Goal: Task Accomplishment & Management: Manage account settings

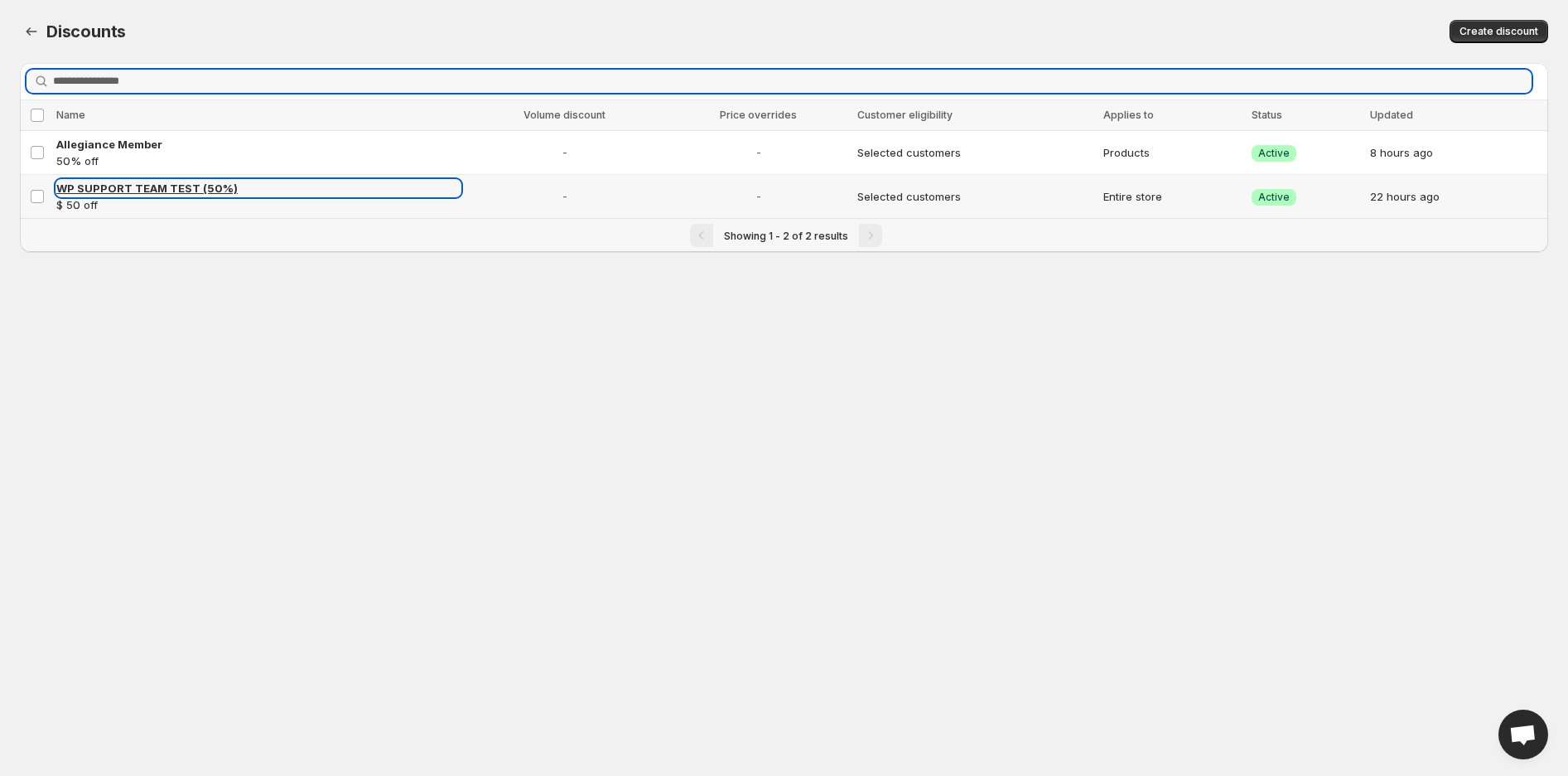
click at [177, 186] on span "WP SUPPORT TEAM TEST (50%)" at bounding box center [146, 187] width 181 height 13
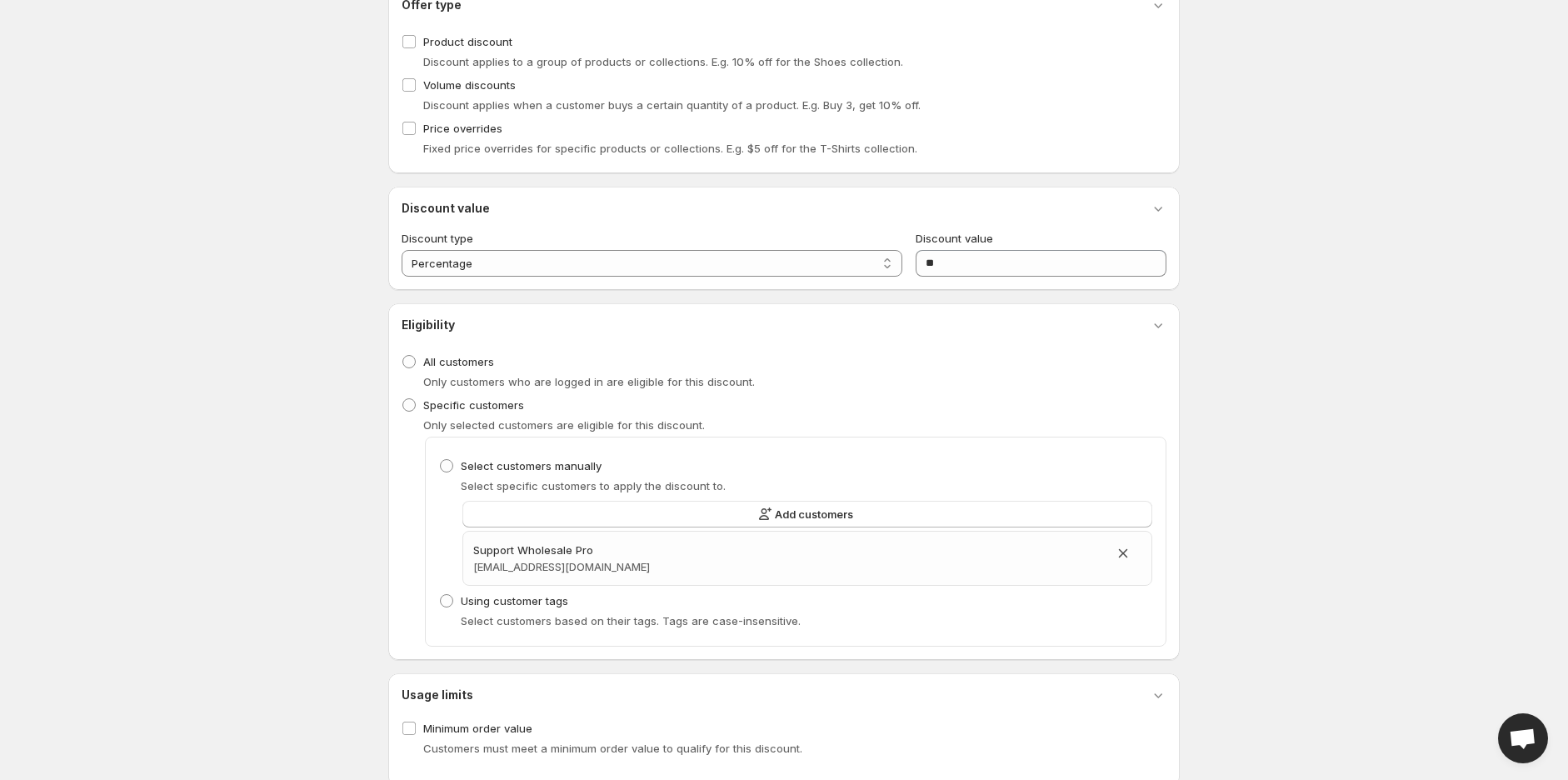
scroll to position [277, 0]
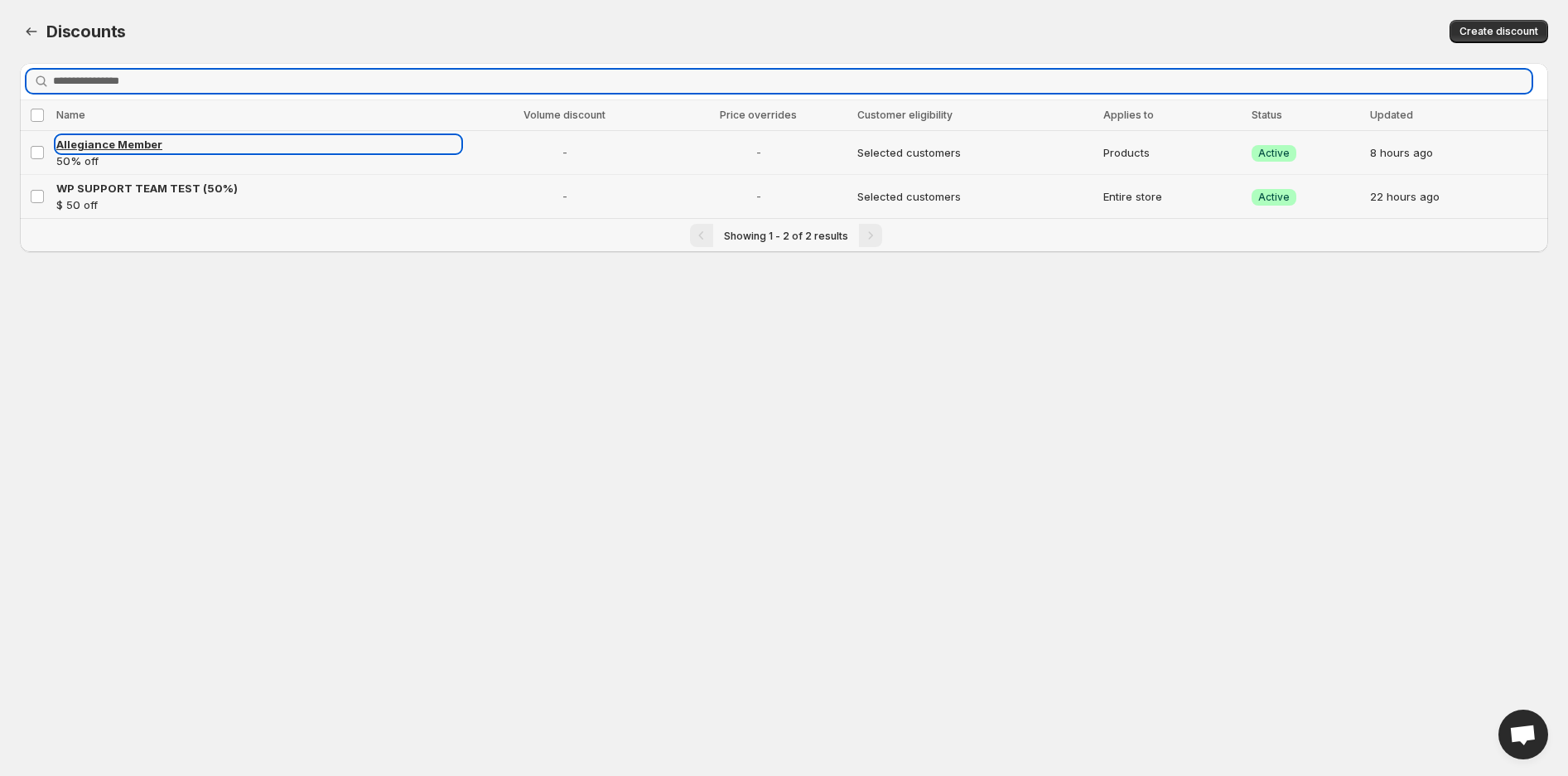
click at [119, 141] on span "Allegiance Member" at bounding box center [109, 144] width 106 height 13
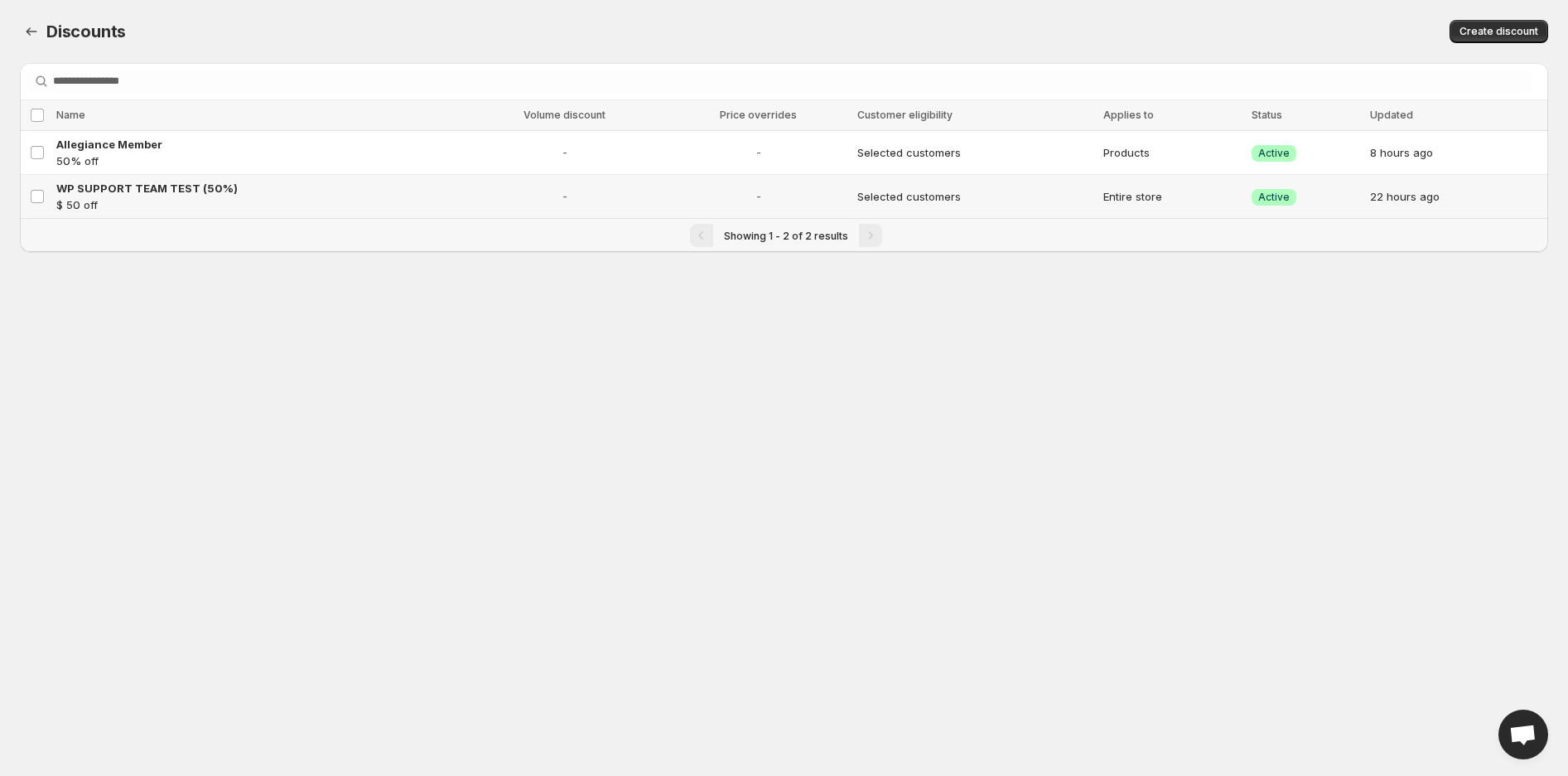
select select "********"
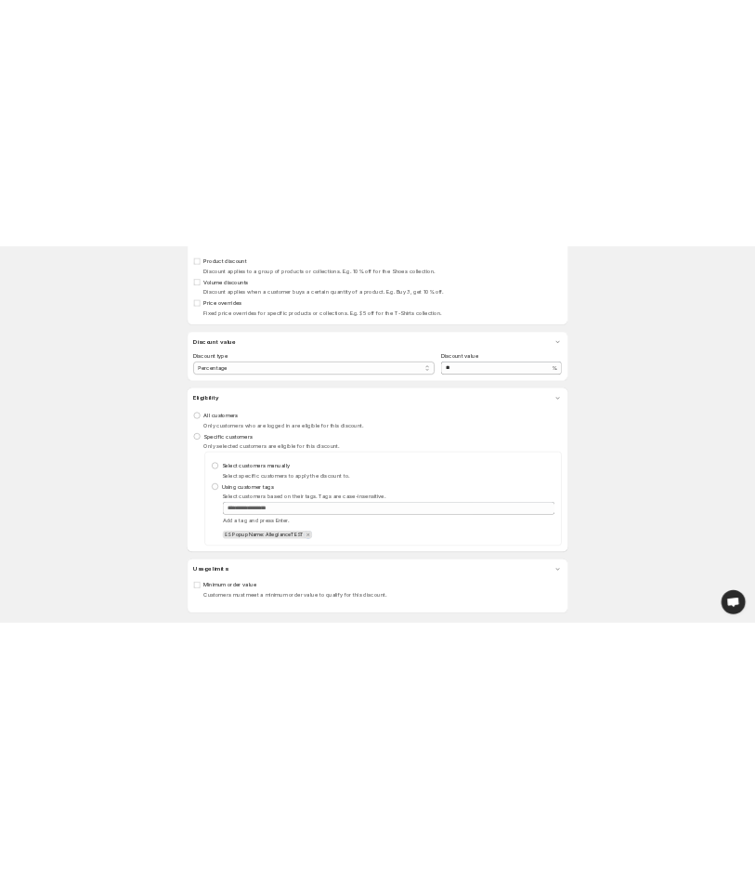
scroll to position [747, 0]
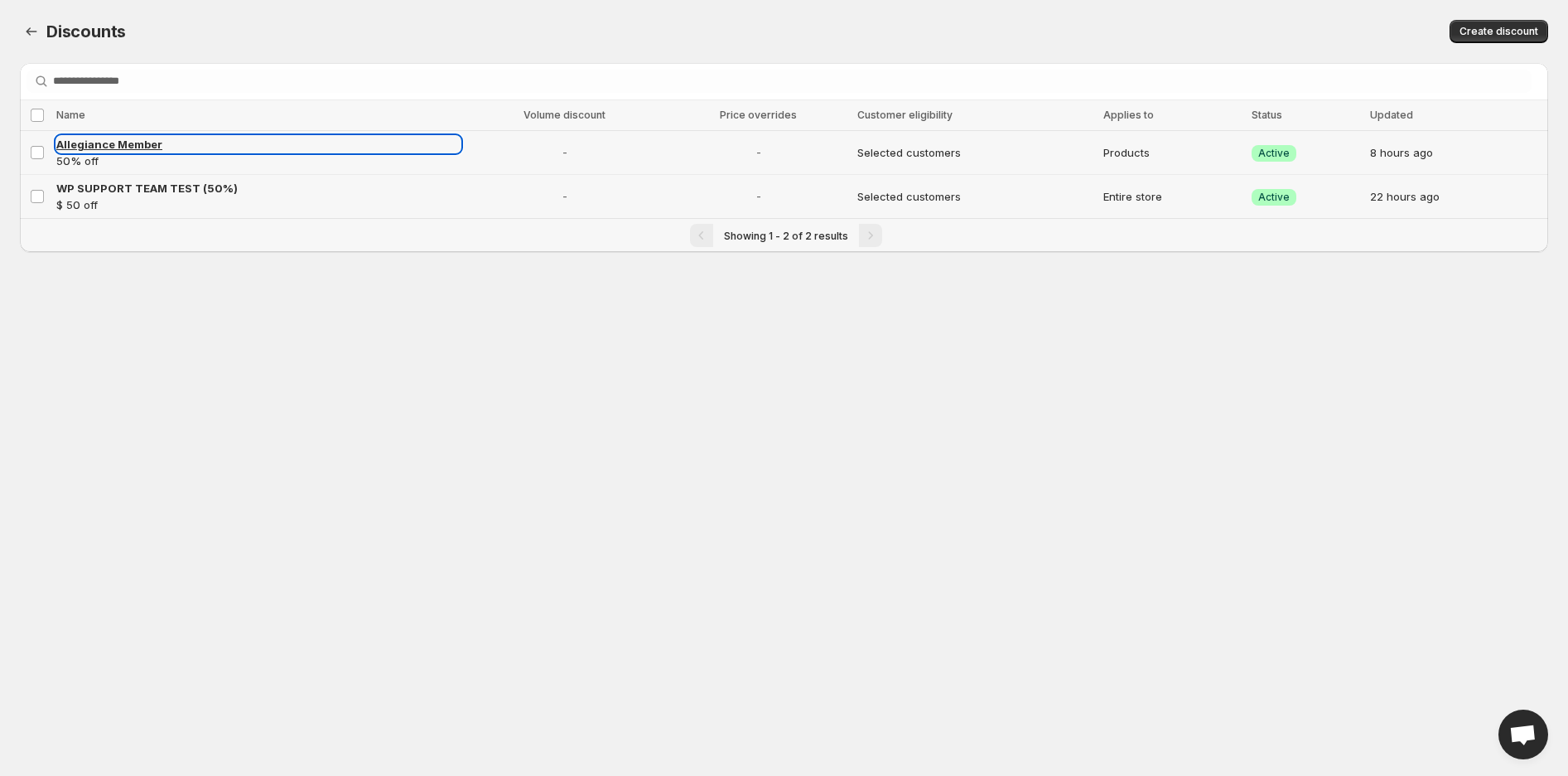
click at [135, 148] on span "Allegiance Member" at bounding box center [109, 144] width 106 height 13
select select "********"
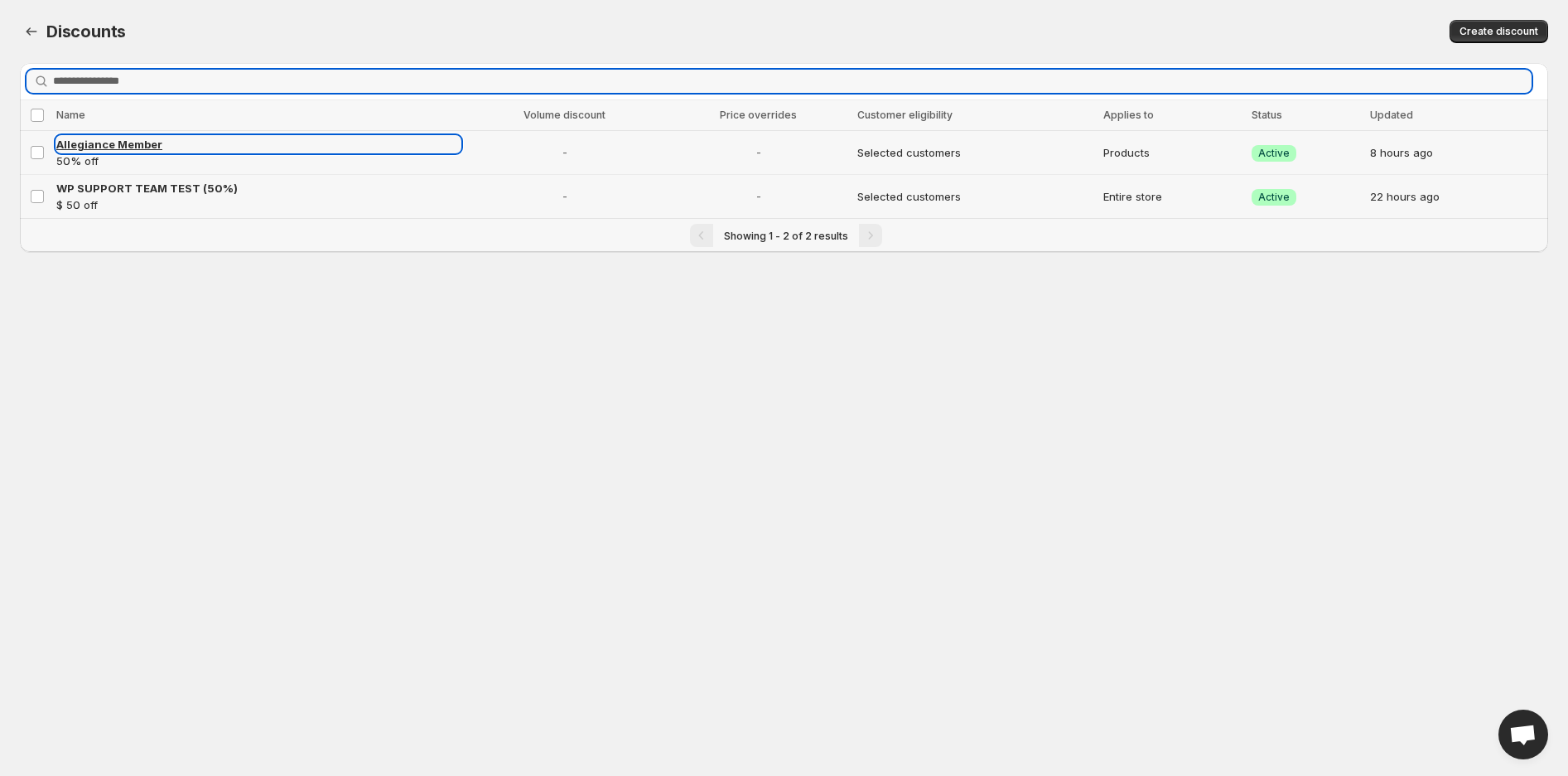
click at [125, 142] on span "Allegiance Member" at bounding box center [109, 144] width 106 height 13
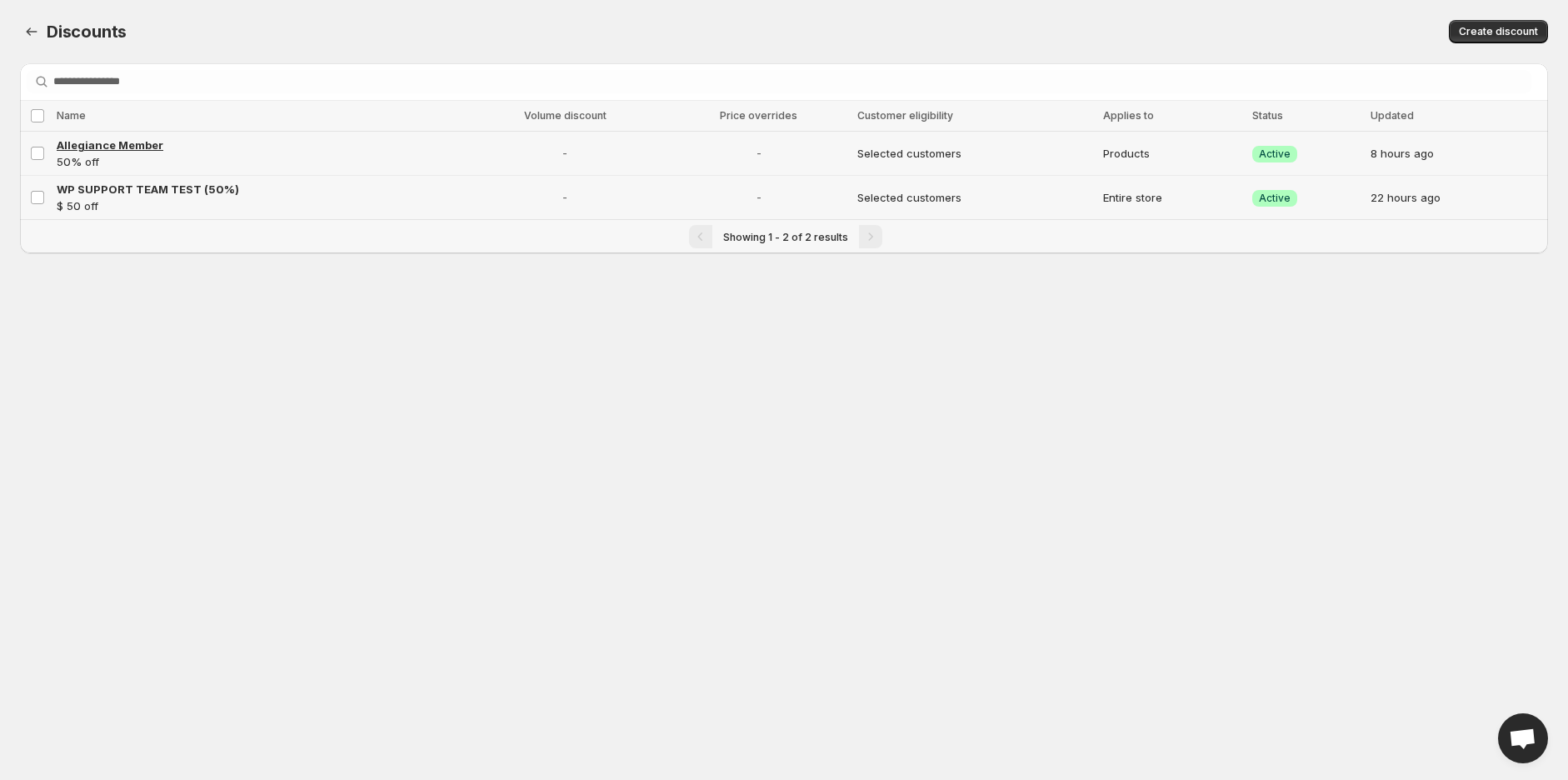
select select "********"
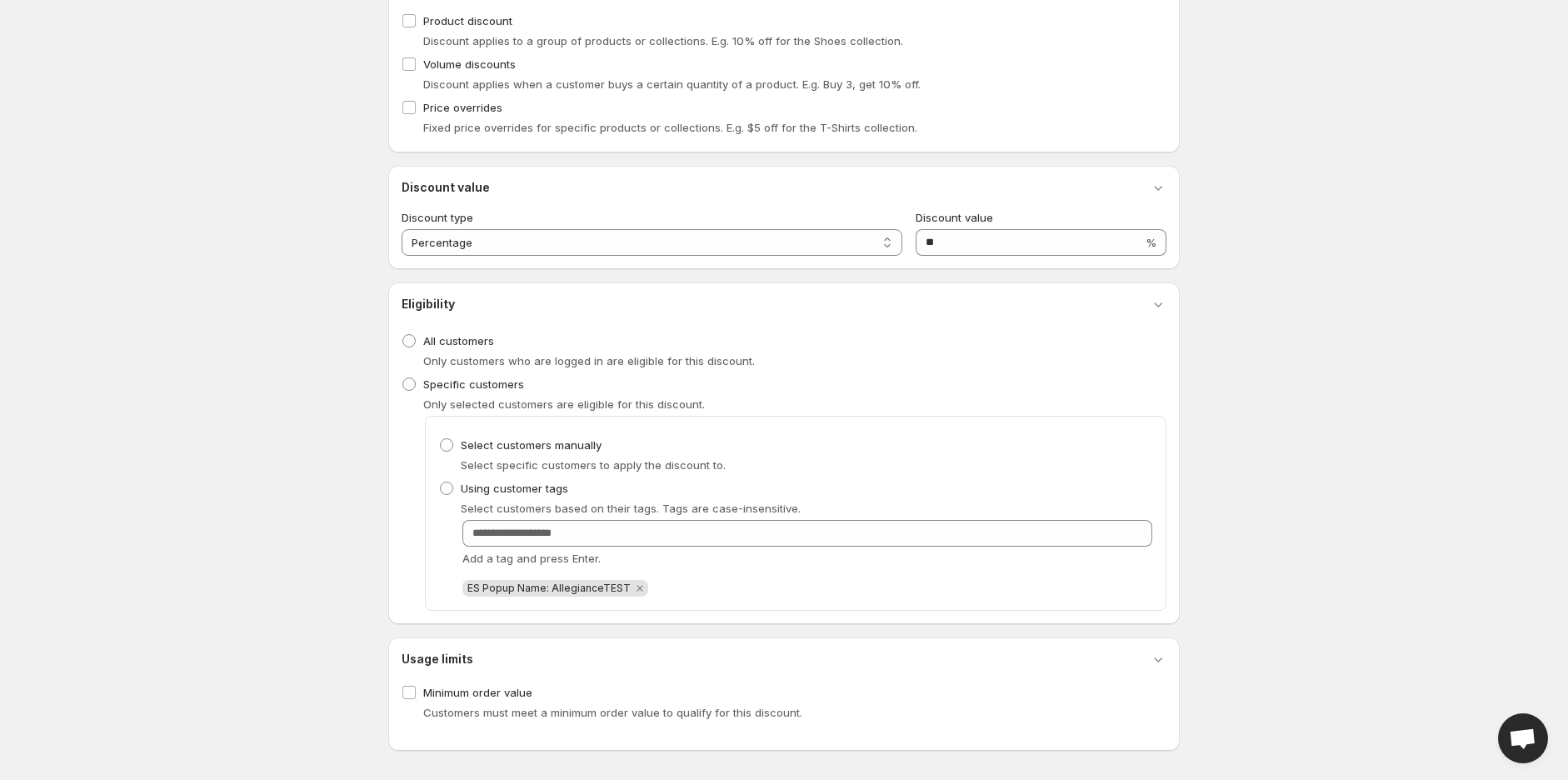
scroll to position [670, 0]
click at [602, 585] on span "ES Popup Name: AllegianceTEST" at bounding box center [549, 587] width 163 height 13
copy span "ES Popup Name: AllegianceTEST"
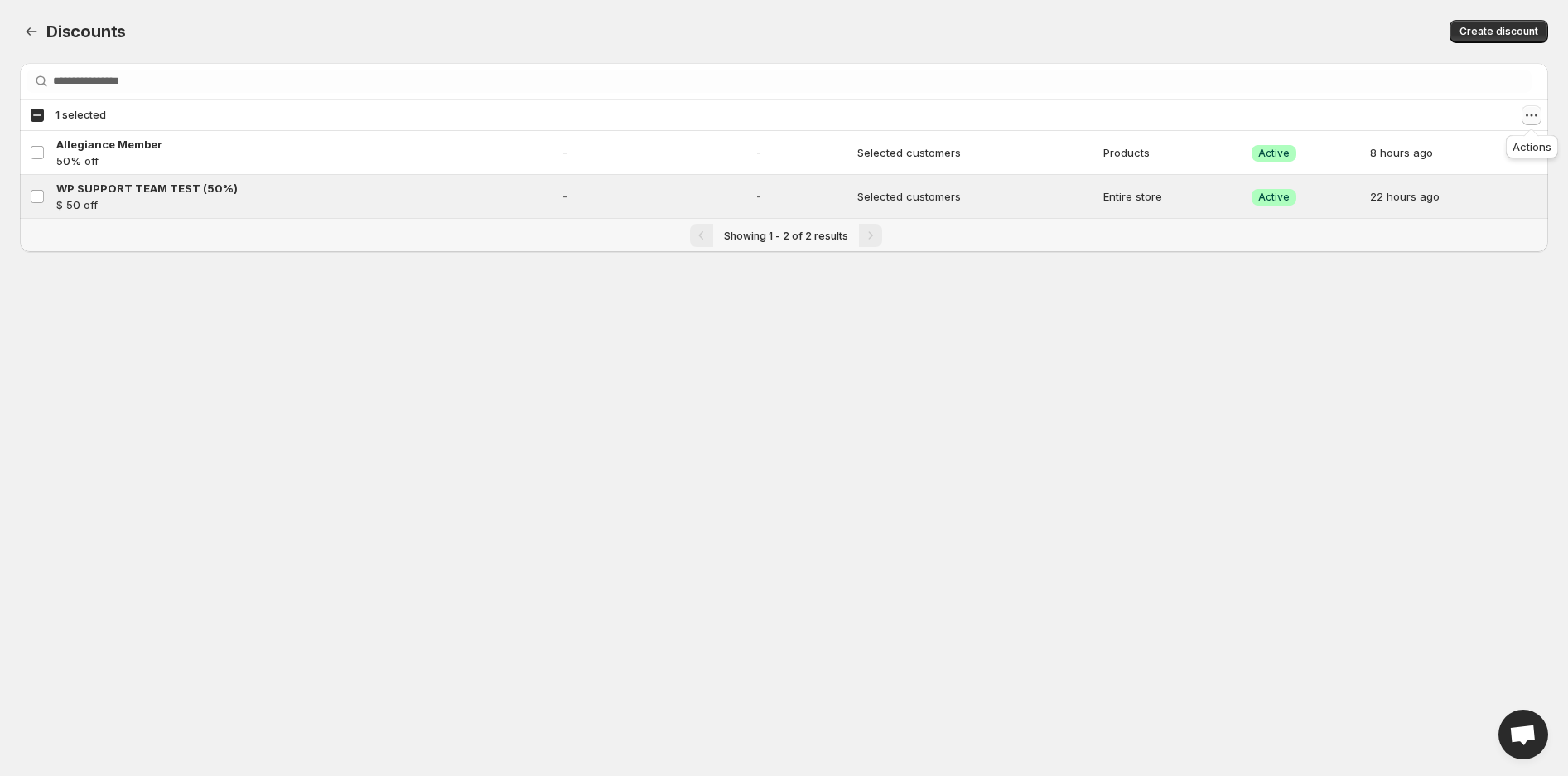
click at [1529, 116] on icon "Actions" at bounding box center [1531, 115] width 17 height 17
click at [1506, 173] on span "Disable discounts" at bounding box center [1485, 176] width 92 height 13
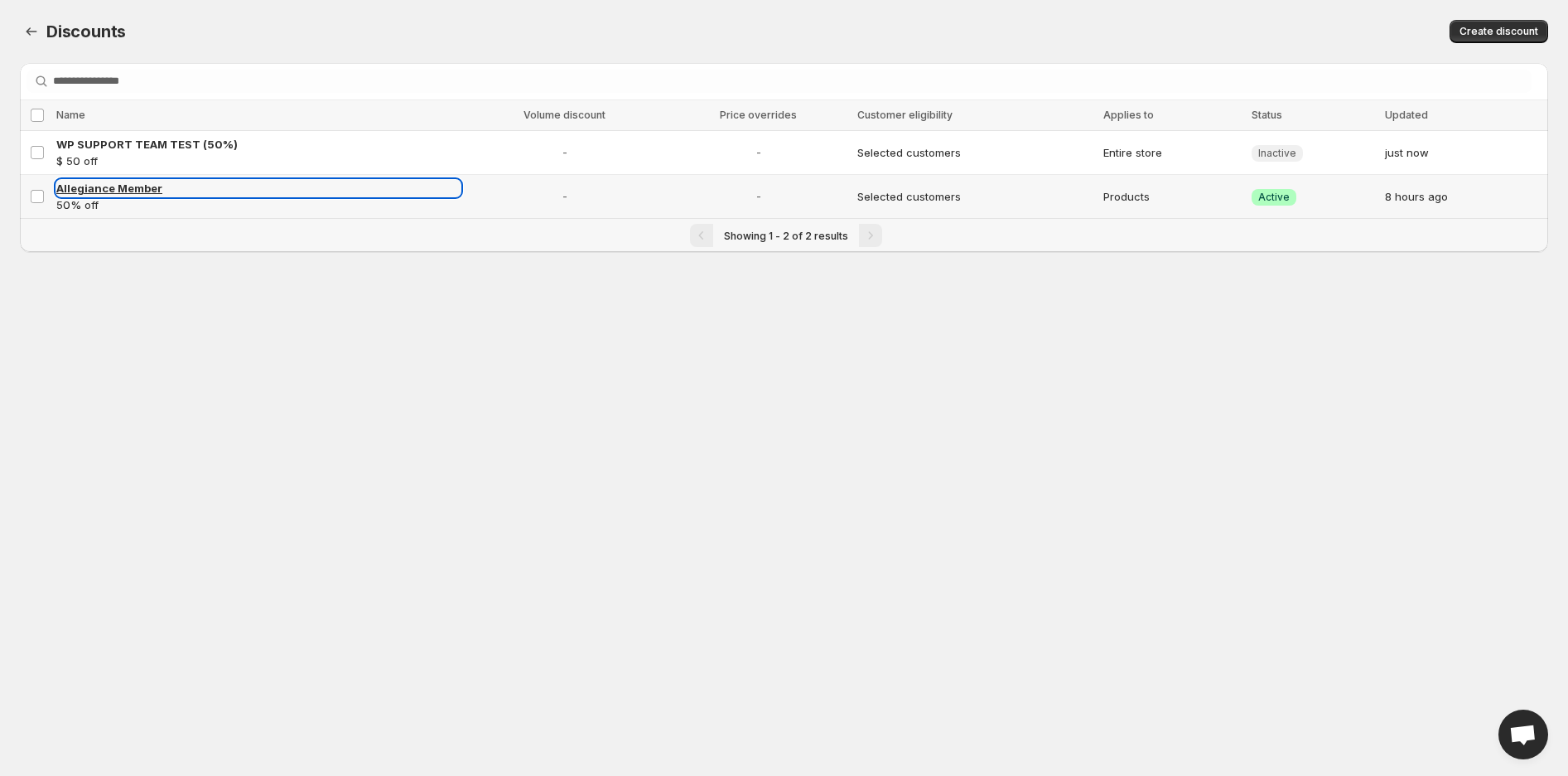
click at [122, 181] on span "Allegiance Member" at bounding box center [109, 187] width 106 height 13
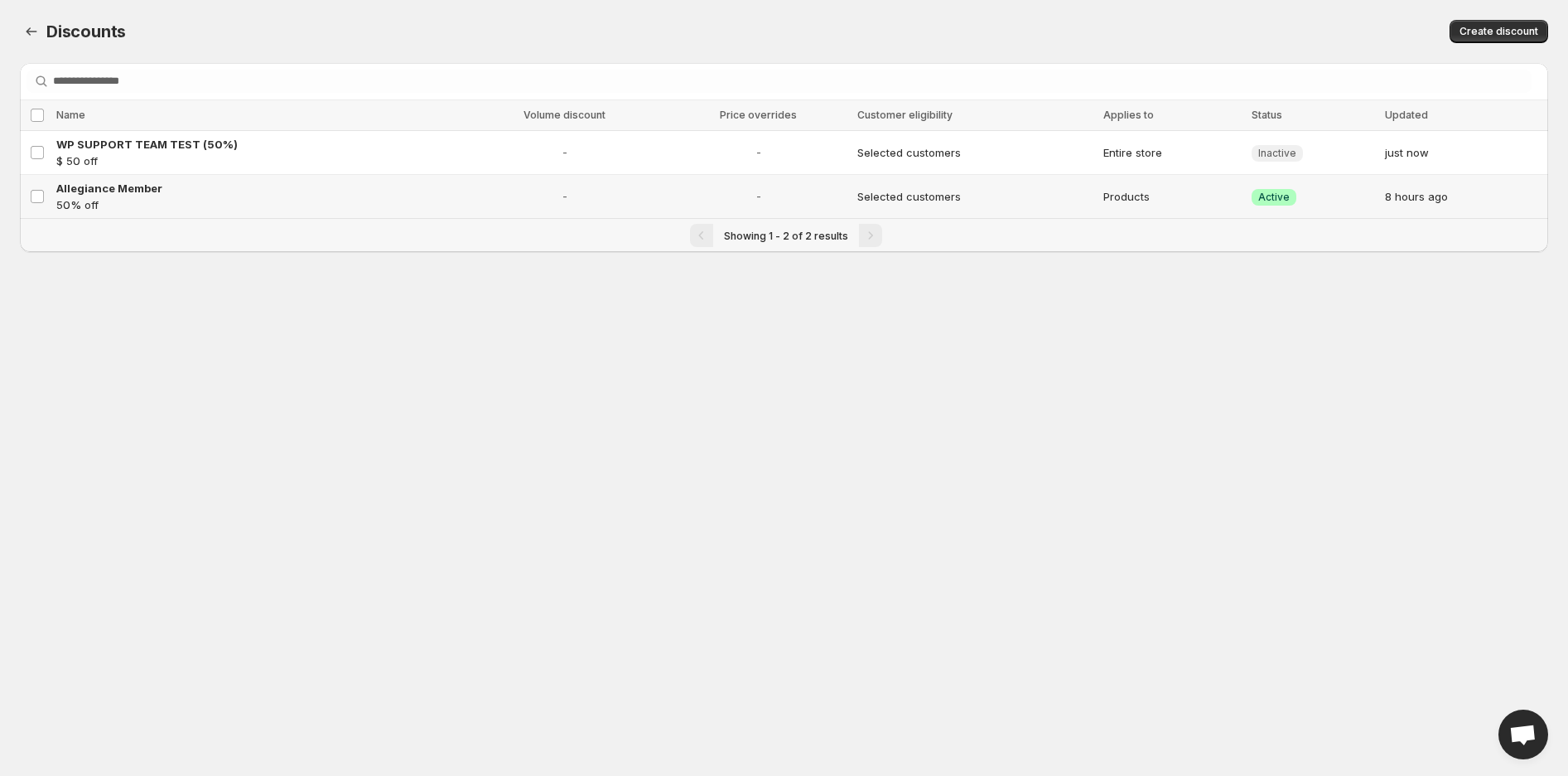
select select "********"
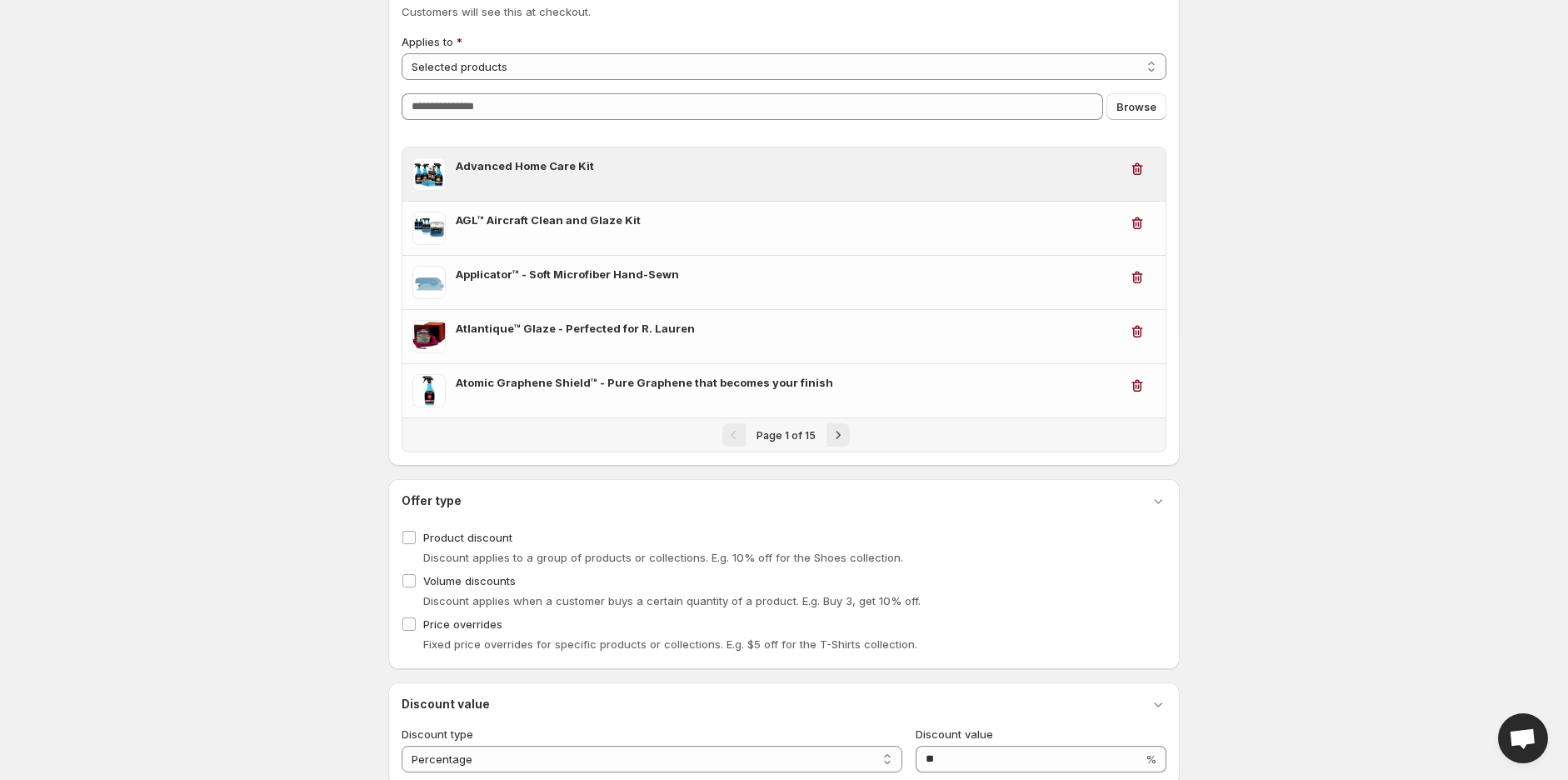
scroll to position [152, 0]
drag, startPoint x: 623, startPoint y: 169, endPoint x: 457, endPoint y: 172, distance: 166.0
click at [457, 172] on h3 "Advanced Home Care Kit" at bounding box center [787, 167] width 663 height 17
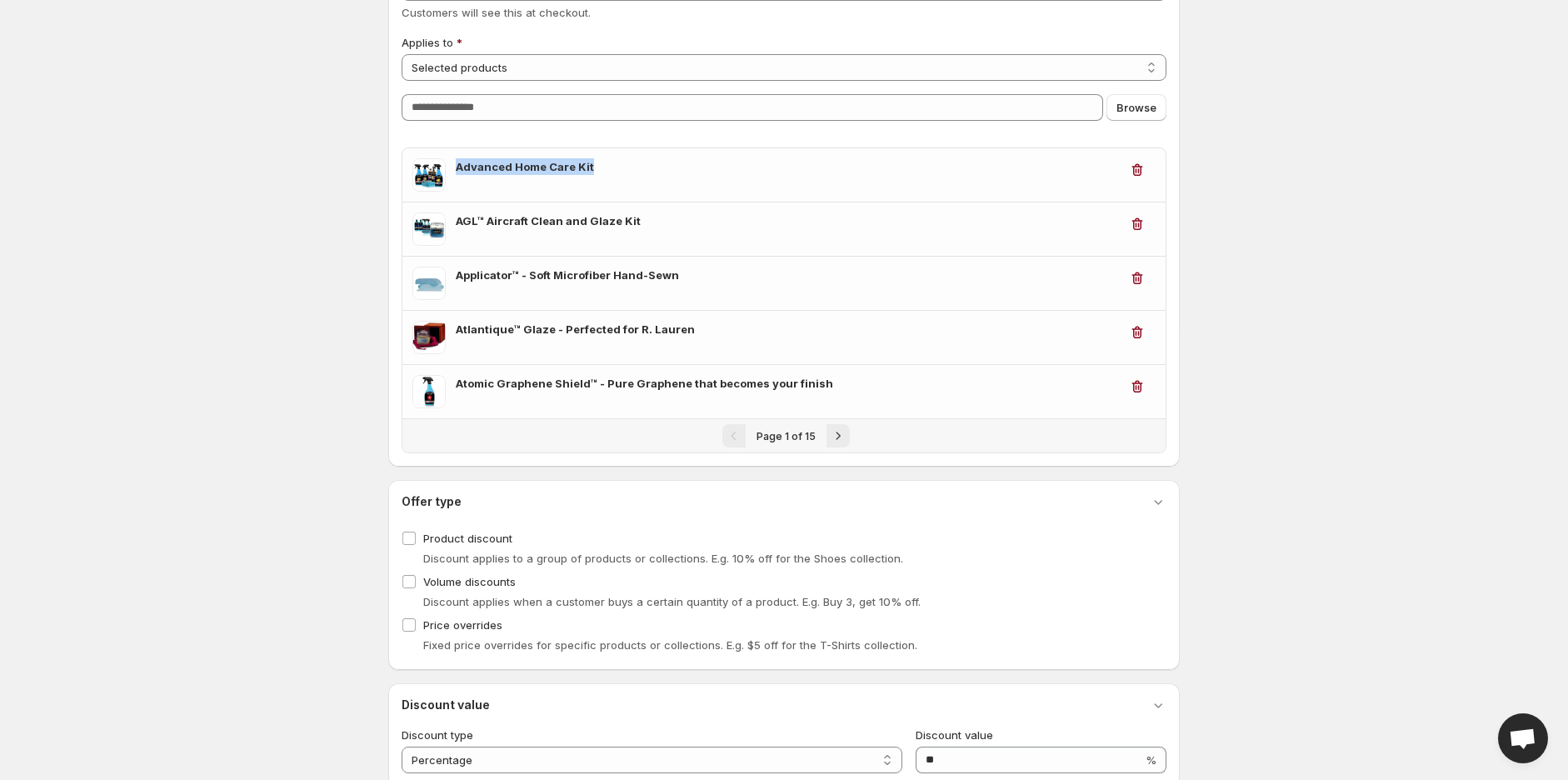
copy h3 "Advanced Home Care Kit"
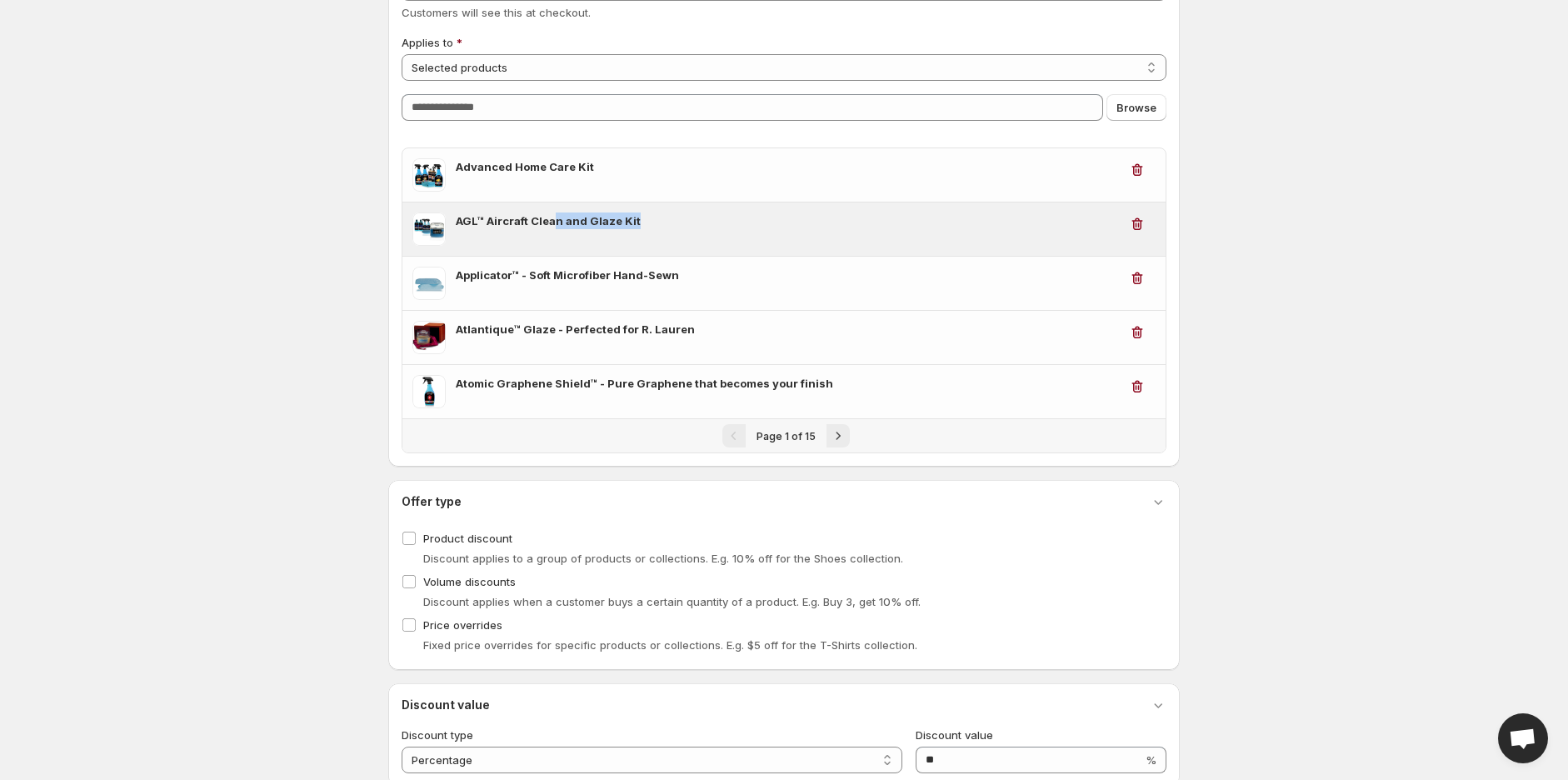
drag, startPoint x: 640, startPoint y: 215, endPoint x: 553, endPoint y: 227, distance: 87.8
click at [553, 227] on h3 "AGL™ Aircraft Clean and Glaze Kit" at bounding box center [787, 221] width 663 height 17
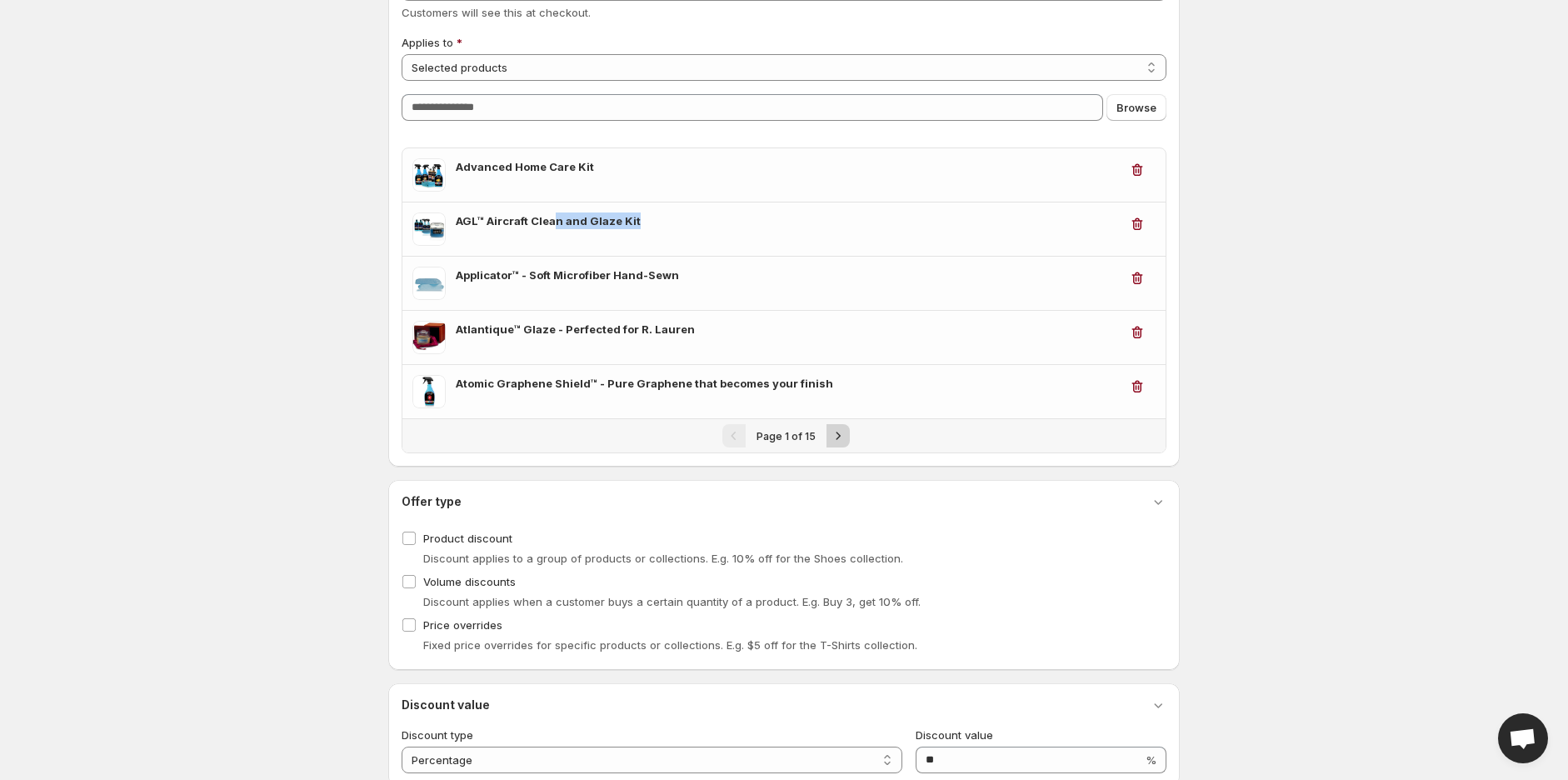
click at [835, 435] on icon "Next" at bounding box center [838, 436] width 17 height 17
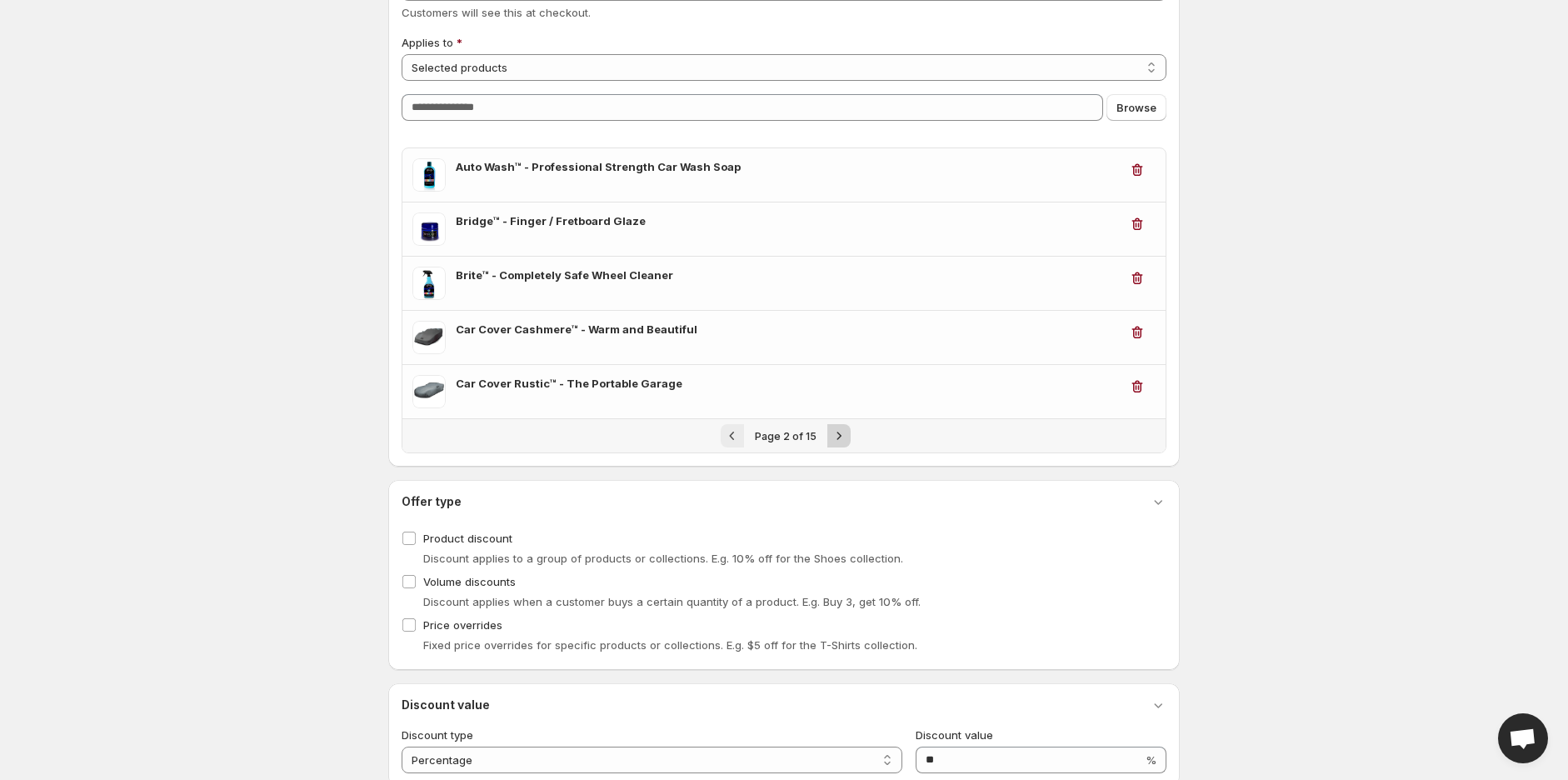
click at [831, 428] on icon "Next" at bounding box center [839, 436] width 17 height 17
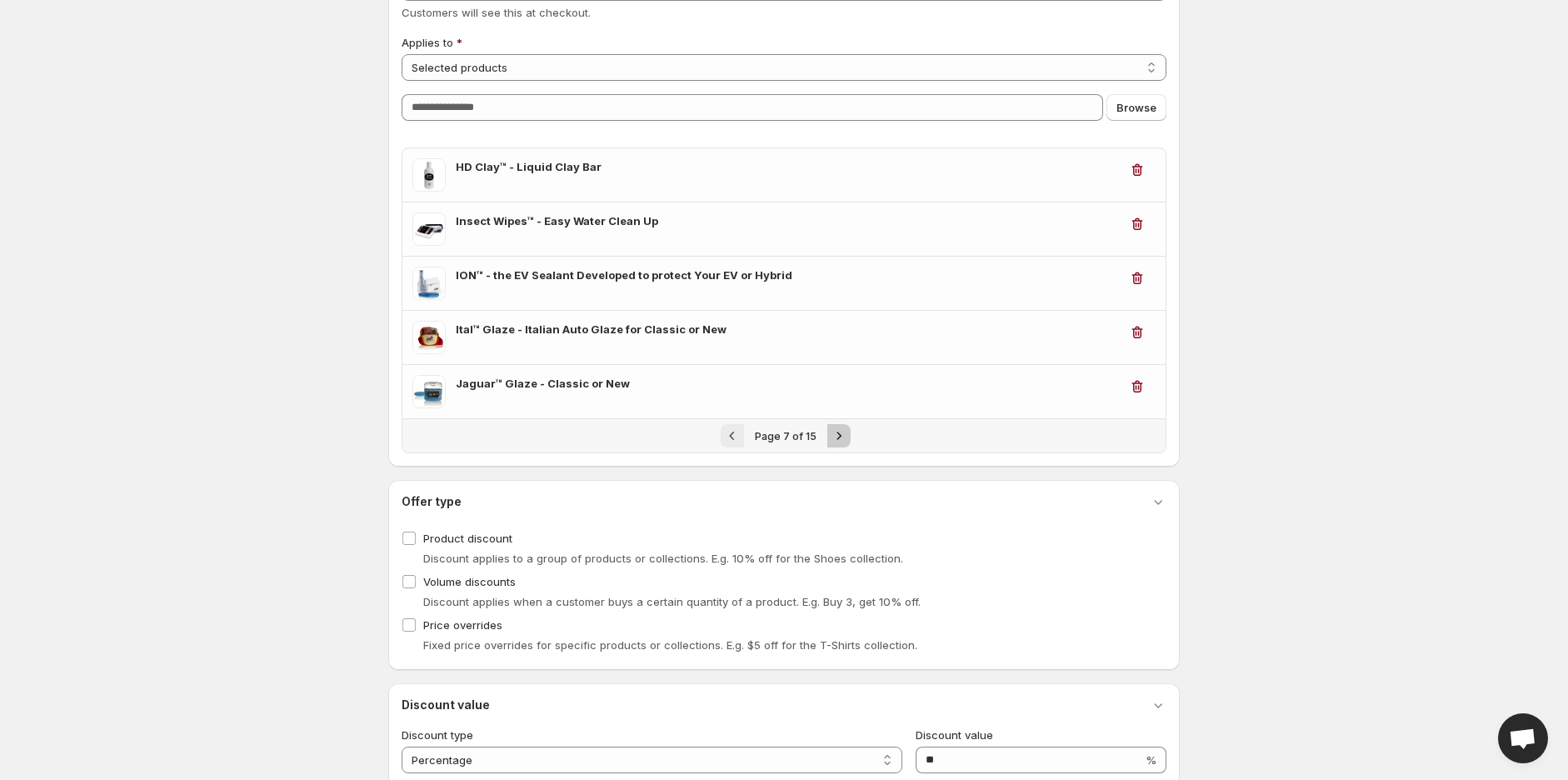
click at [831, 428] on icon "Next" at bounding box center [839, 436] width 17 height 17
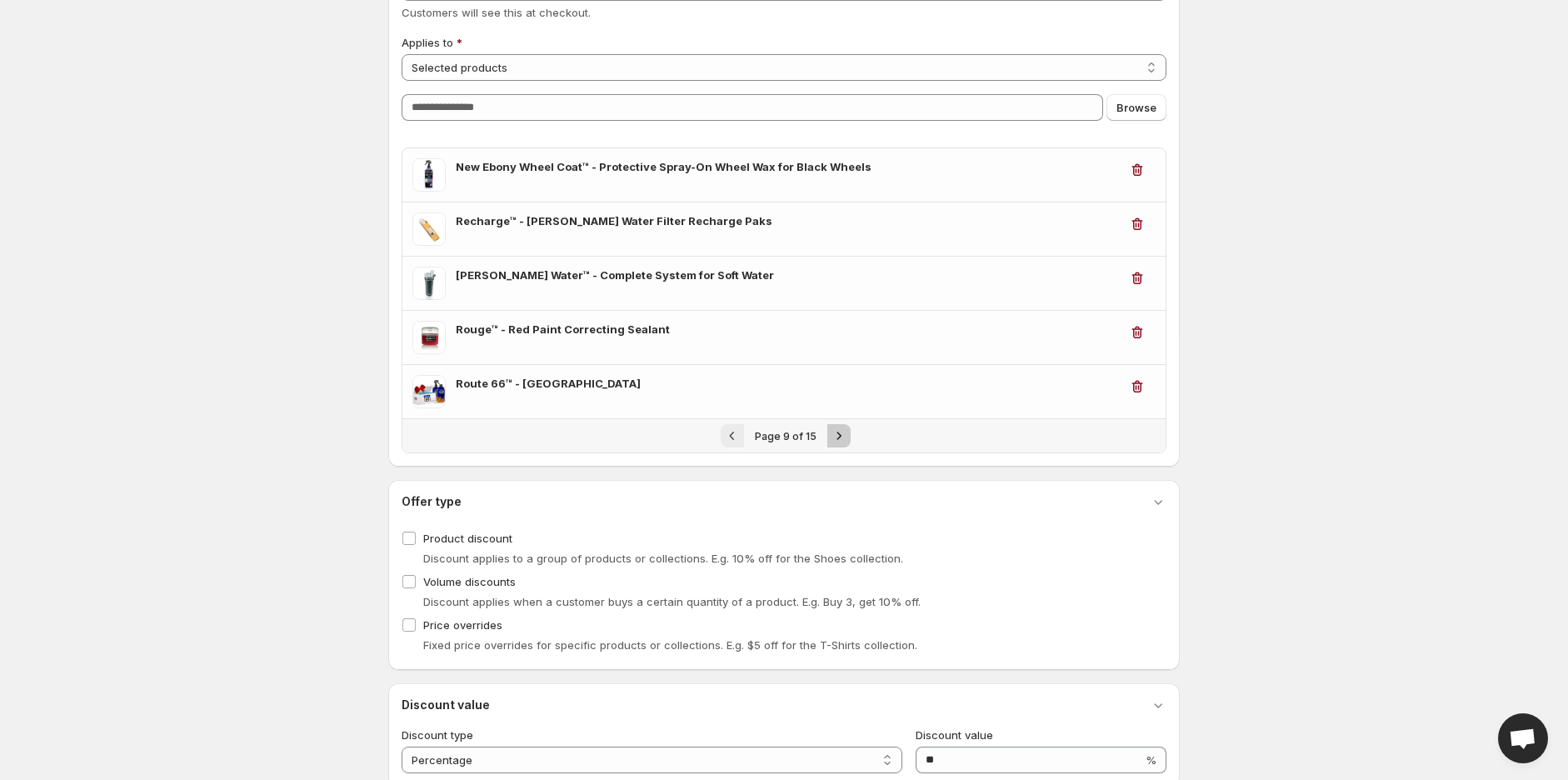
click at [831, 428] on icon "Next" at bounding box center [839, 436] width 17 height 17
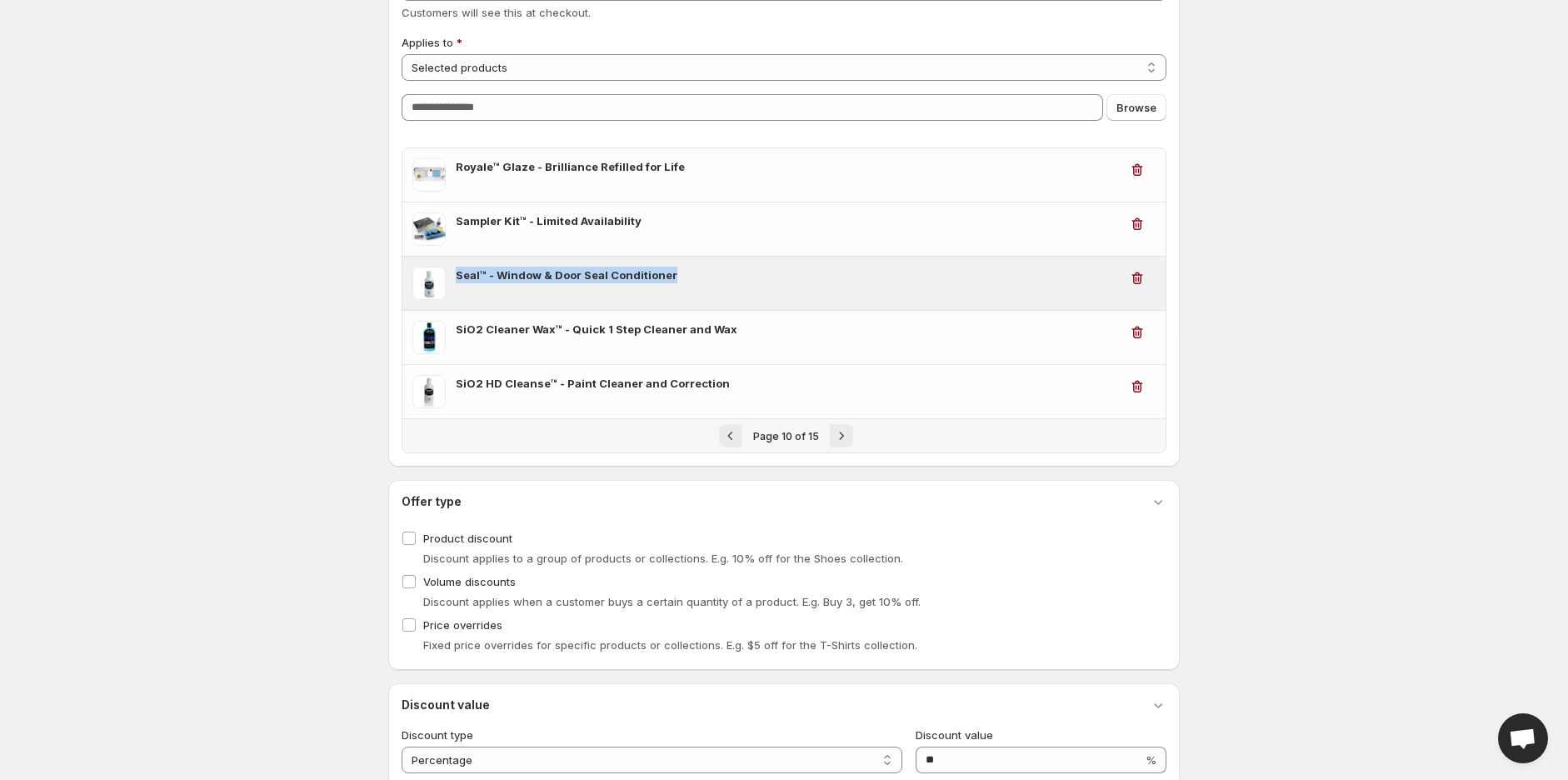
drag, startPoint x: 694, startPoint y: 272, endPoint x: 458, endPoint y: 275, distance: 236.0
click at [458, 275] on h3 "Seal™ - Window & Door Seal Conditioner" at bounding box center [787, 274] width 663 height 17
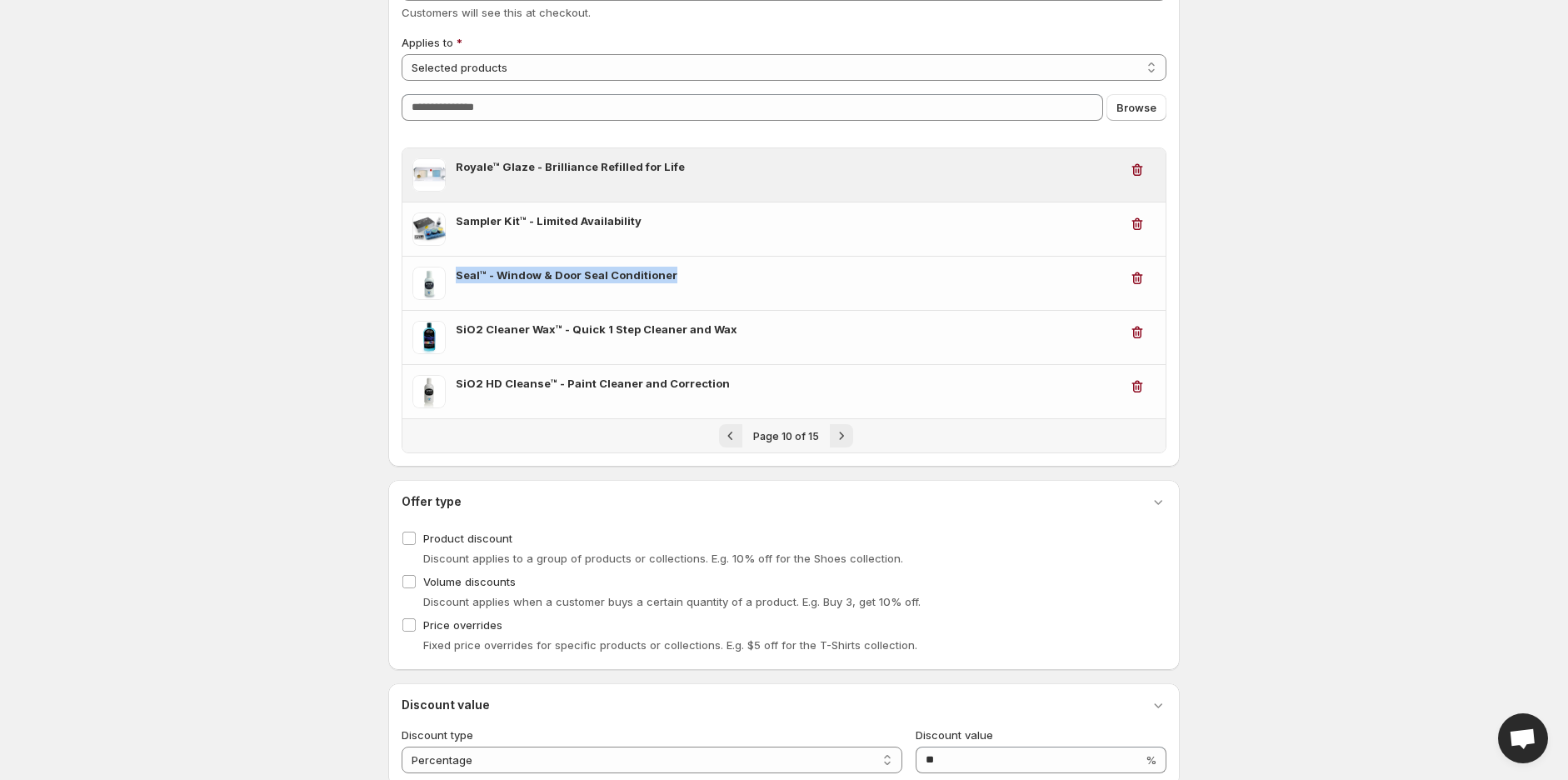
copy h3 "Seal™ - Window & Door Seal Conditioner"
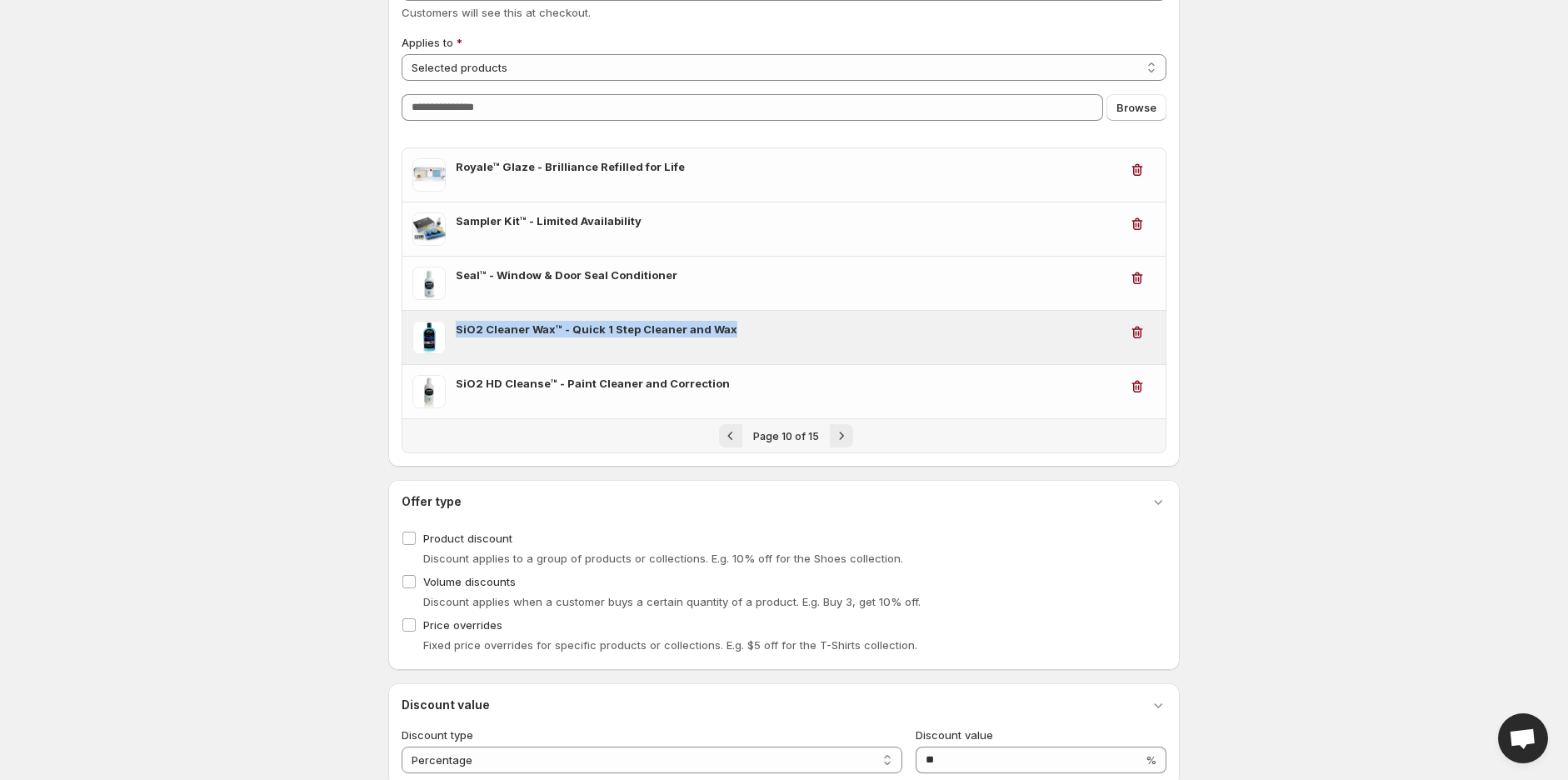
drag, startPoint x: 732, startPoint y: 329, endPoint x: 455, endPoint y: 331, distance: 277.0
click at [456, 331] on h3 "SiO2 Cleaner Wax™ - Quick 1 Step Cleaner and Wax" at bounding box center [787, 329] width 663 height 17
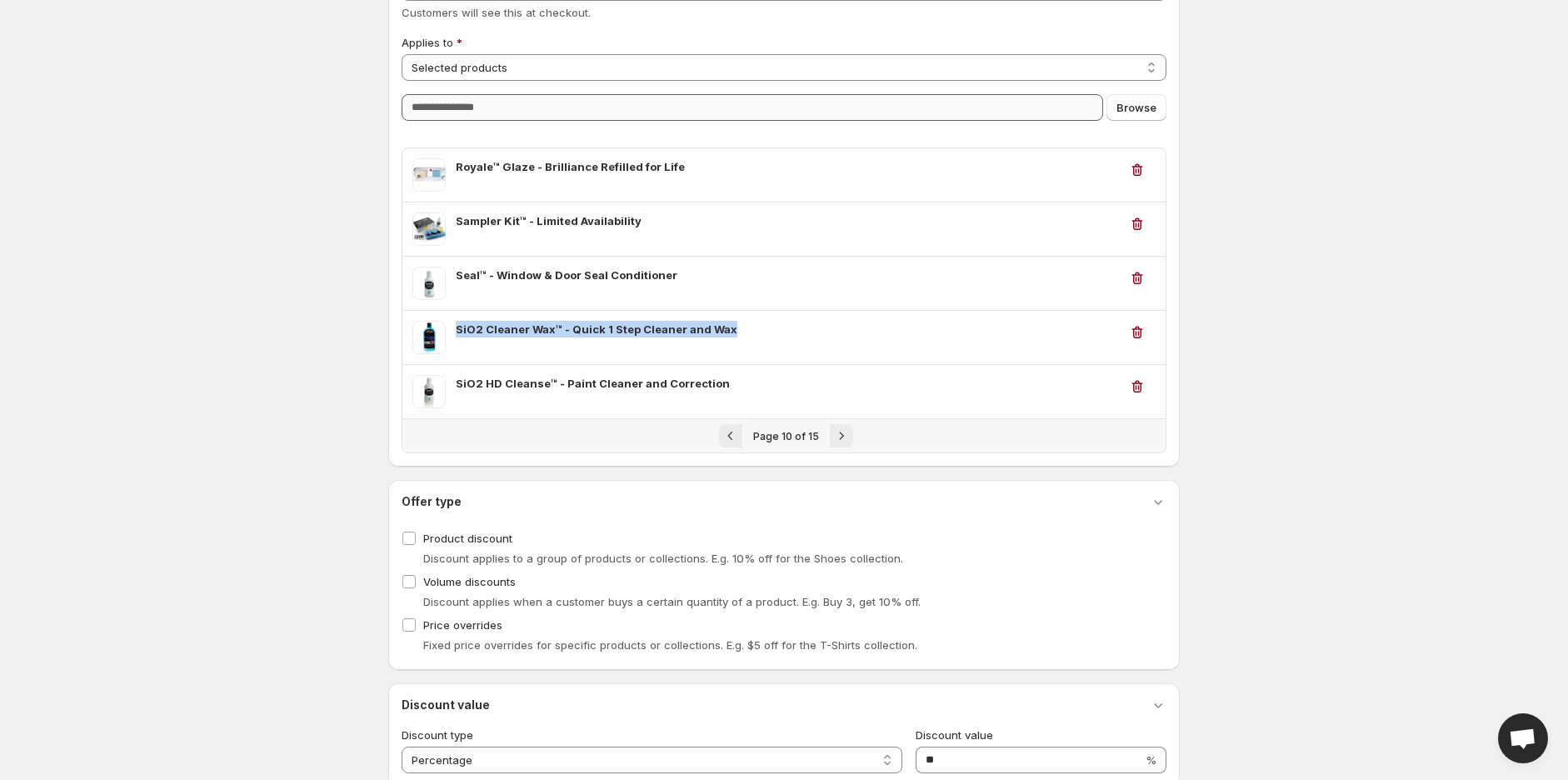
copy h3 "SiO2 Cleaner Wax™ - Quick 1 Step Cleaner and Wax"
click at [837, 434] on icon "Next" at bounding box center [841, 436] width 17 height 17
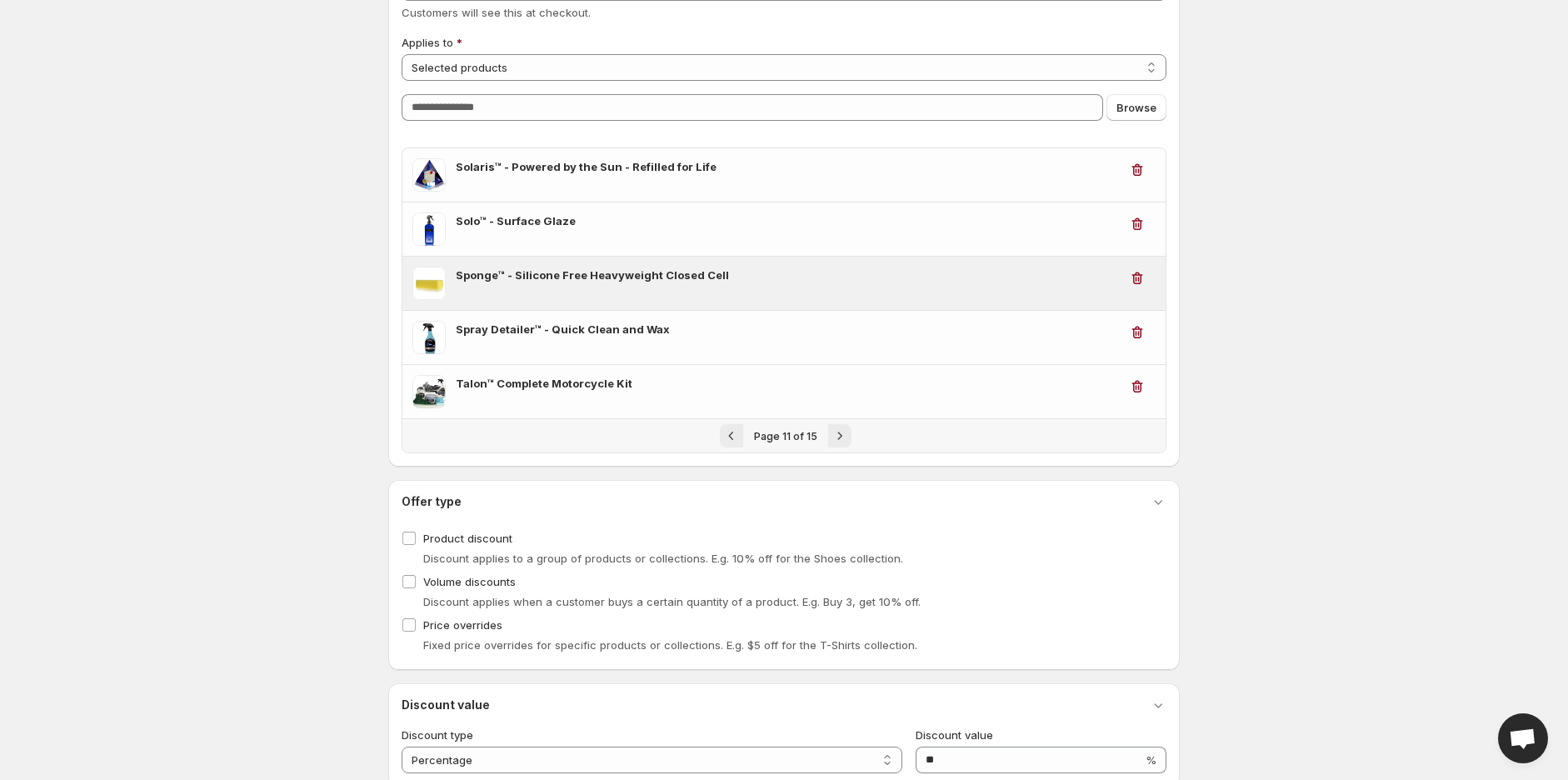
click at [747, 264] on div "Sponge™ - Silicone Free Heavyweight Closed Cell" at bounding box center [784, 282] width 763 height 53
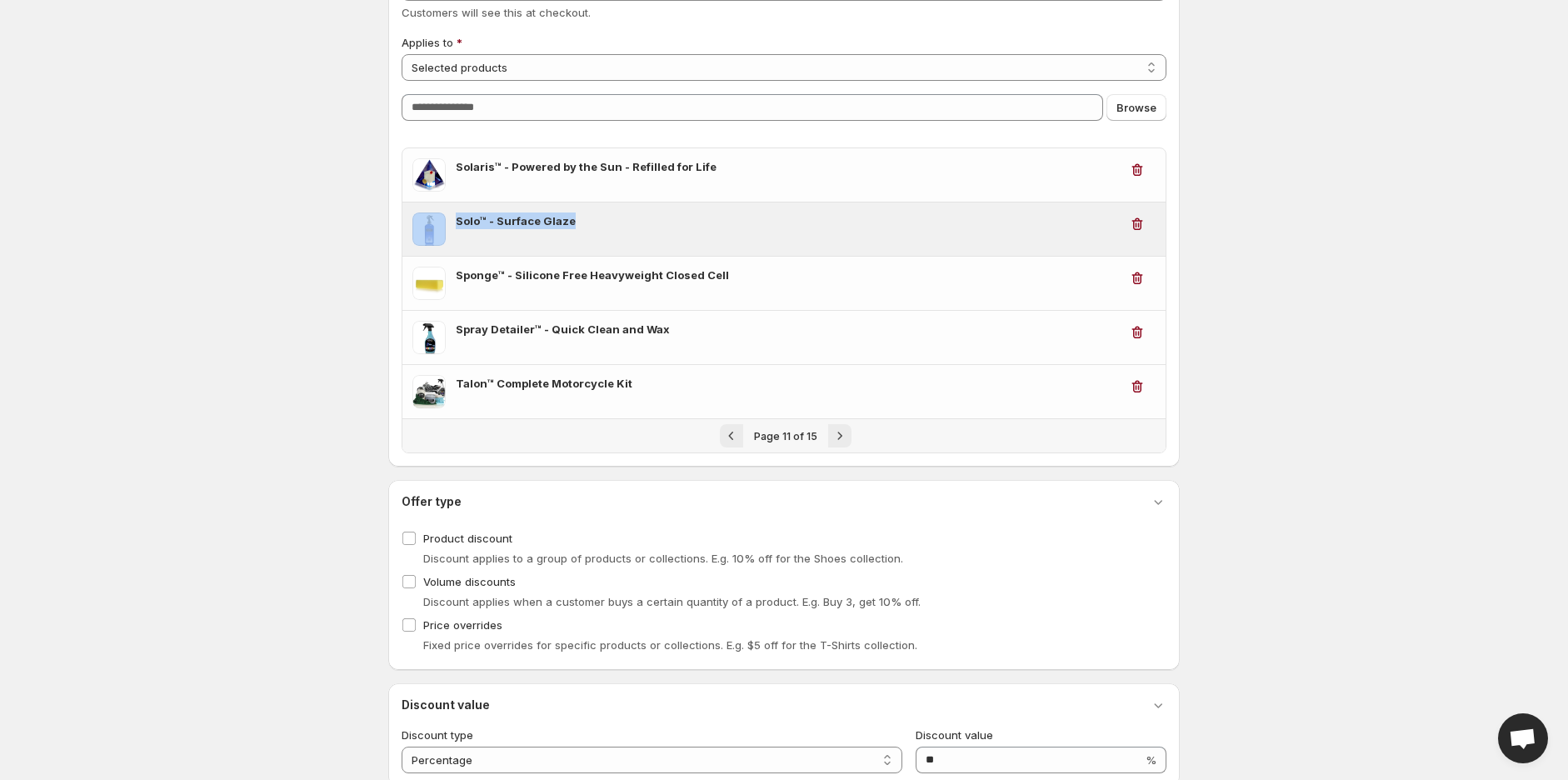
drag, startPoint x: 605, startPoint y: 217, endPoint x: 442, endPoint y: 221, distance: 163.0
click at [442, 221] on div "Solo™ - Surface Glaze" at bounding box center [766, 229] width 707 height 33
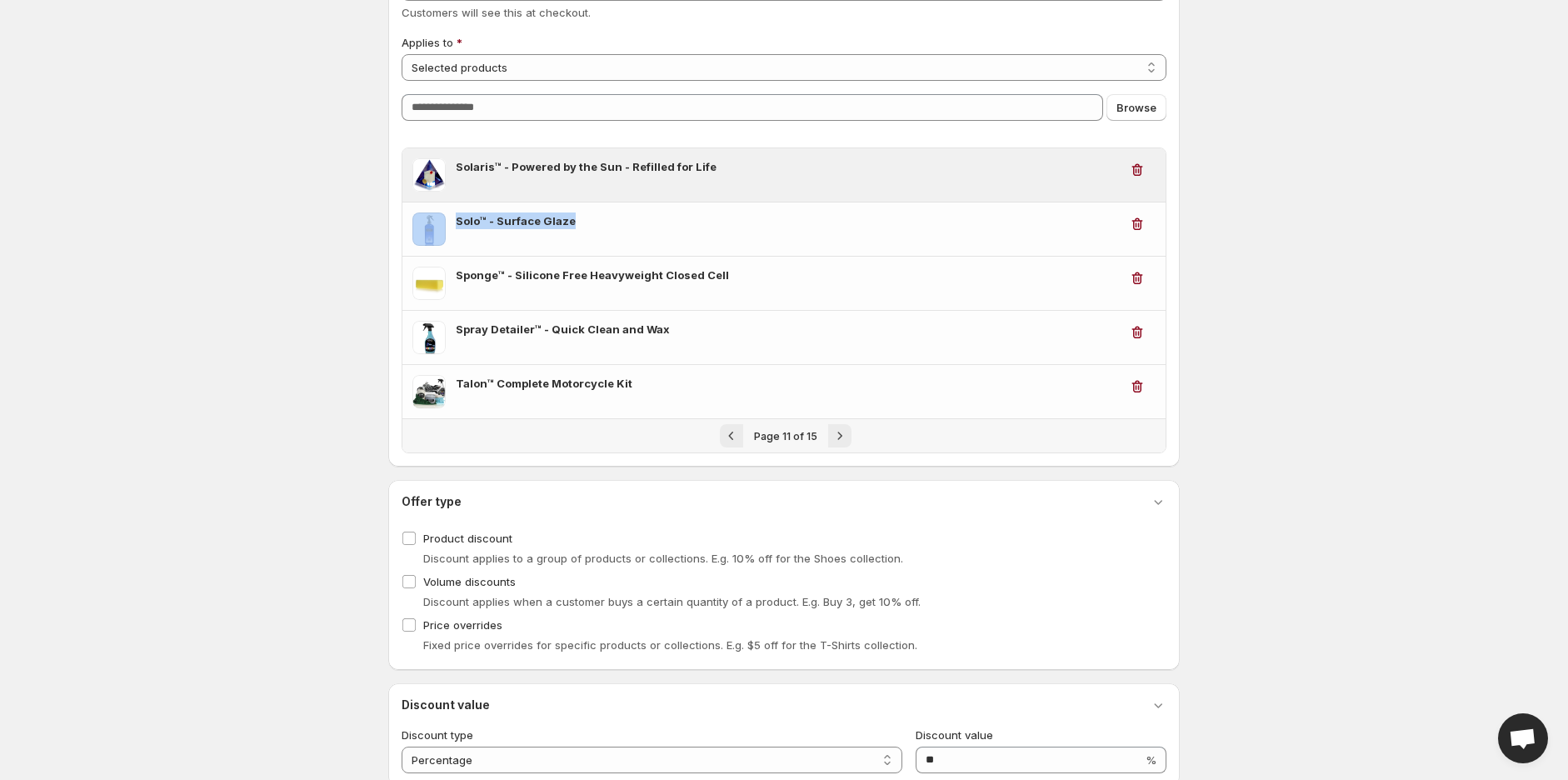
copy div "Solo™ - Surface Glaze"
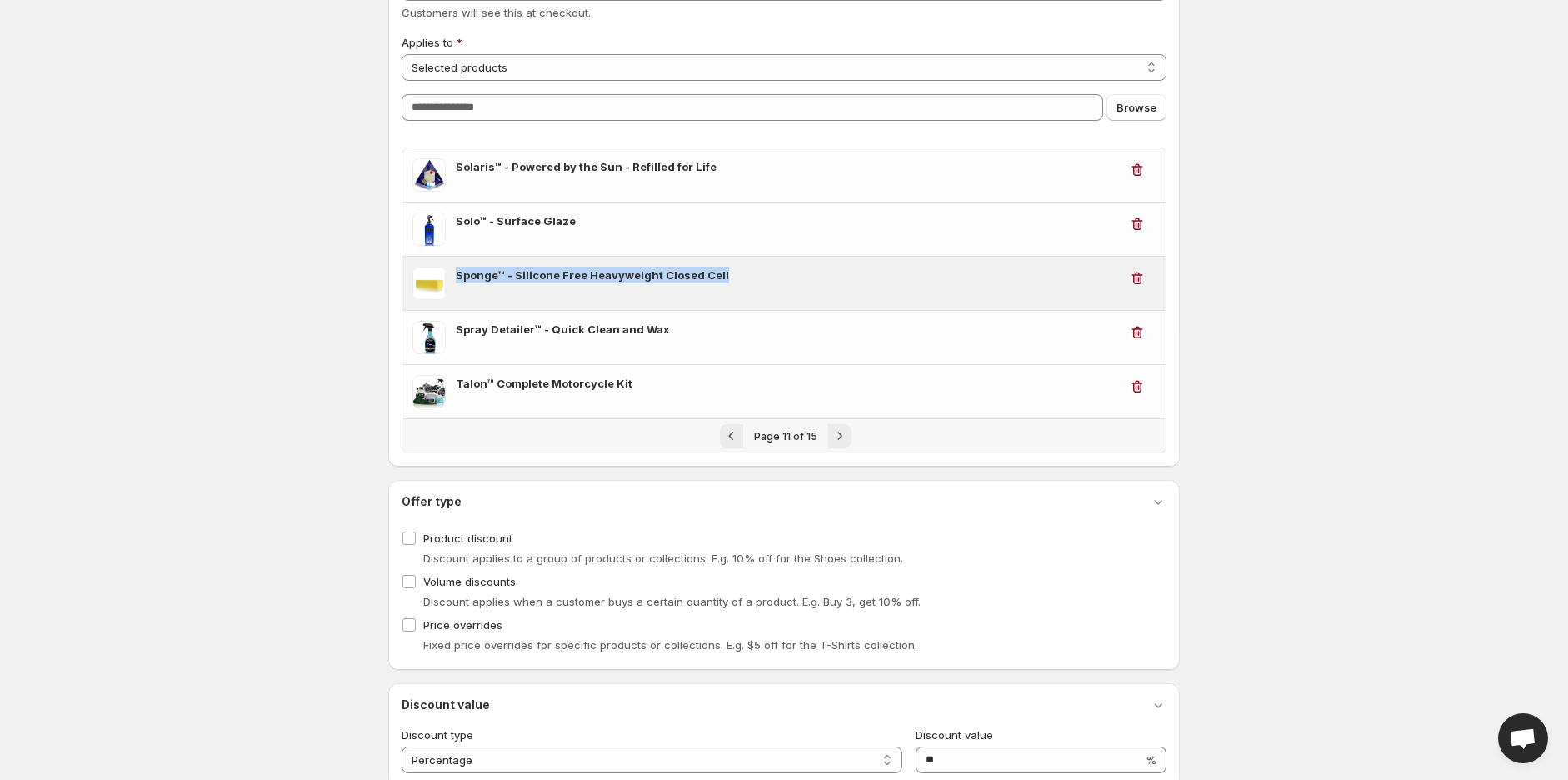
drag, startPoint x: 726, startPoint y: 270, endPoint x: 451, endPoint y: 273, distance: 275.0
click at [451, 273] on div "Sponge™ - Silicone Free Heavyweight Closed Cell" at bounding box center [766, 282] width 707 height 33
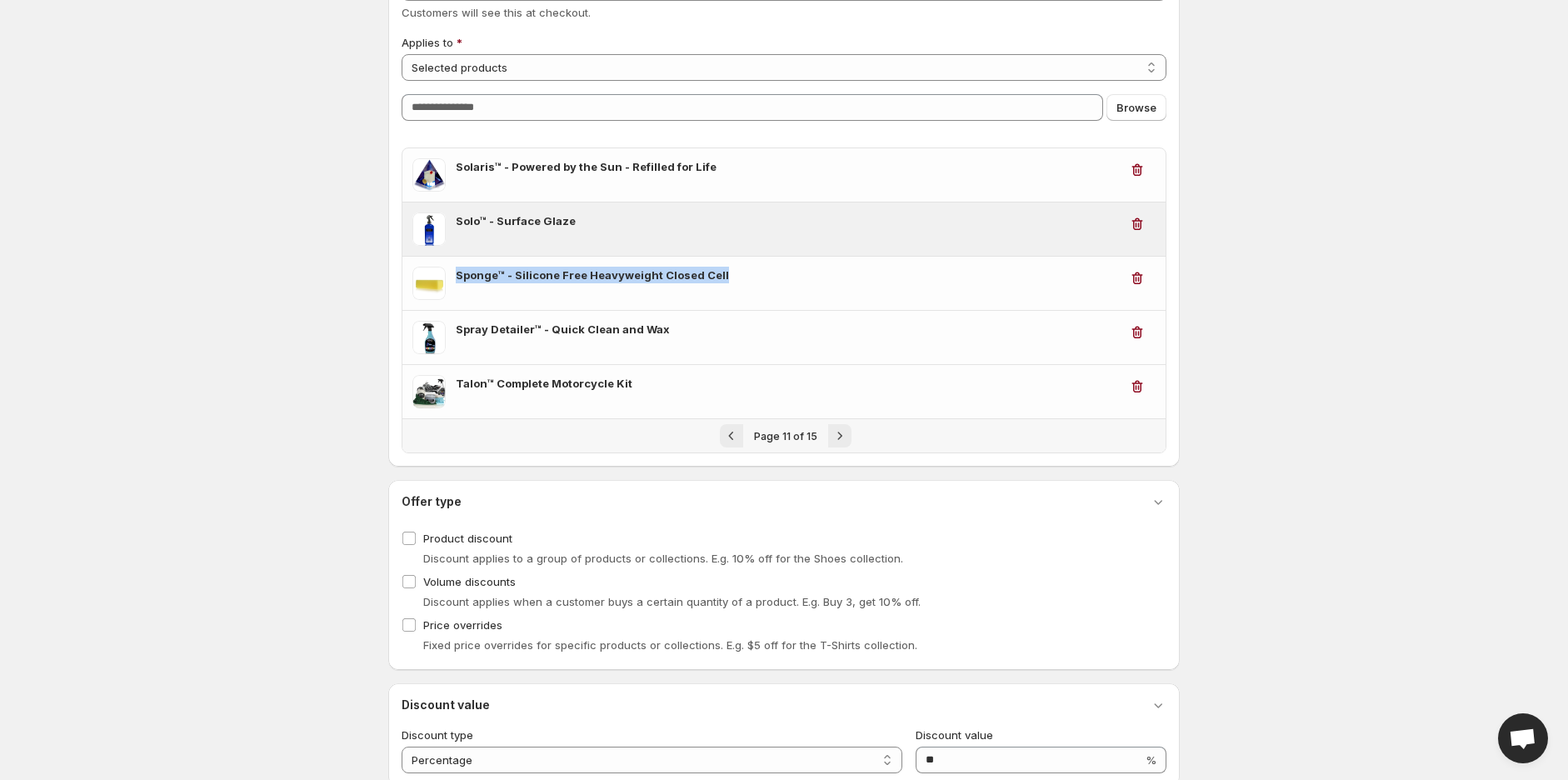
copy h3 "Sponge™ - Silicone Free Heavyweight Closed Cell"
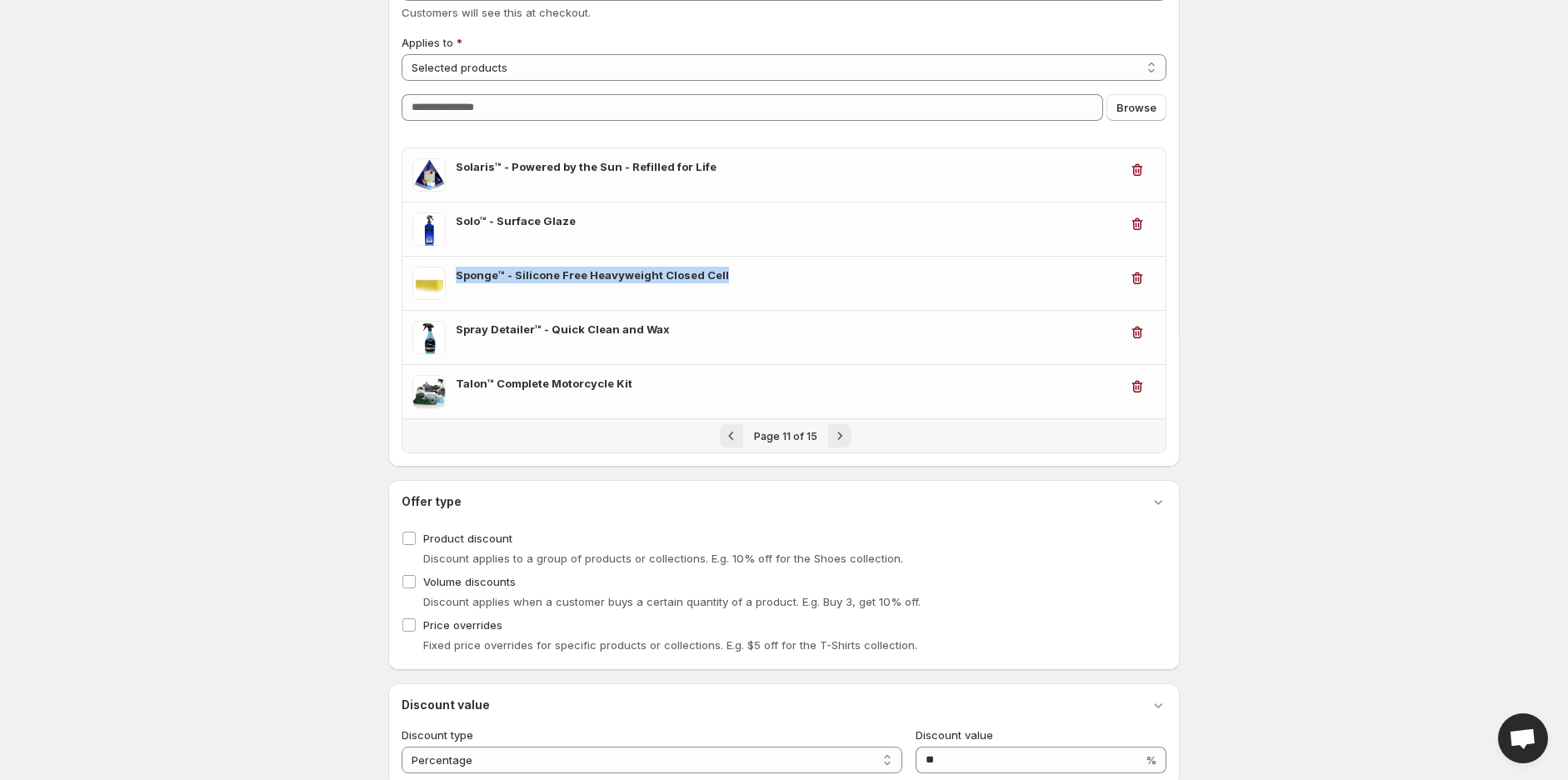
copy h3 "Sponge™ - Silicone Free Heavyweight Closed Cell"
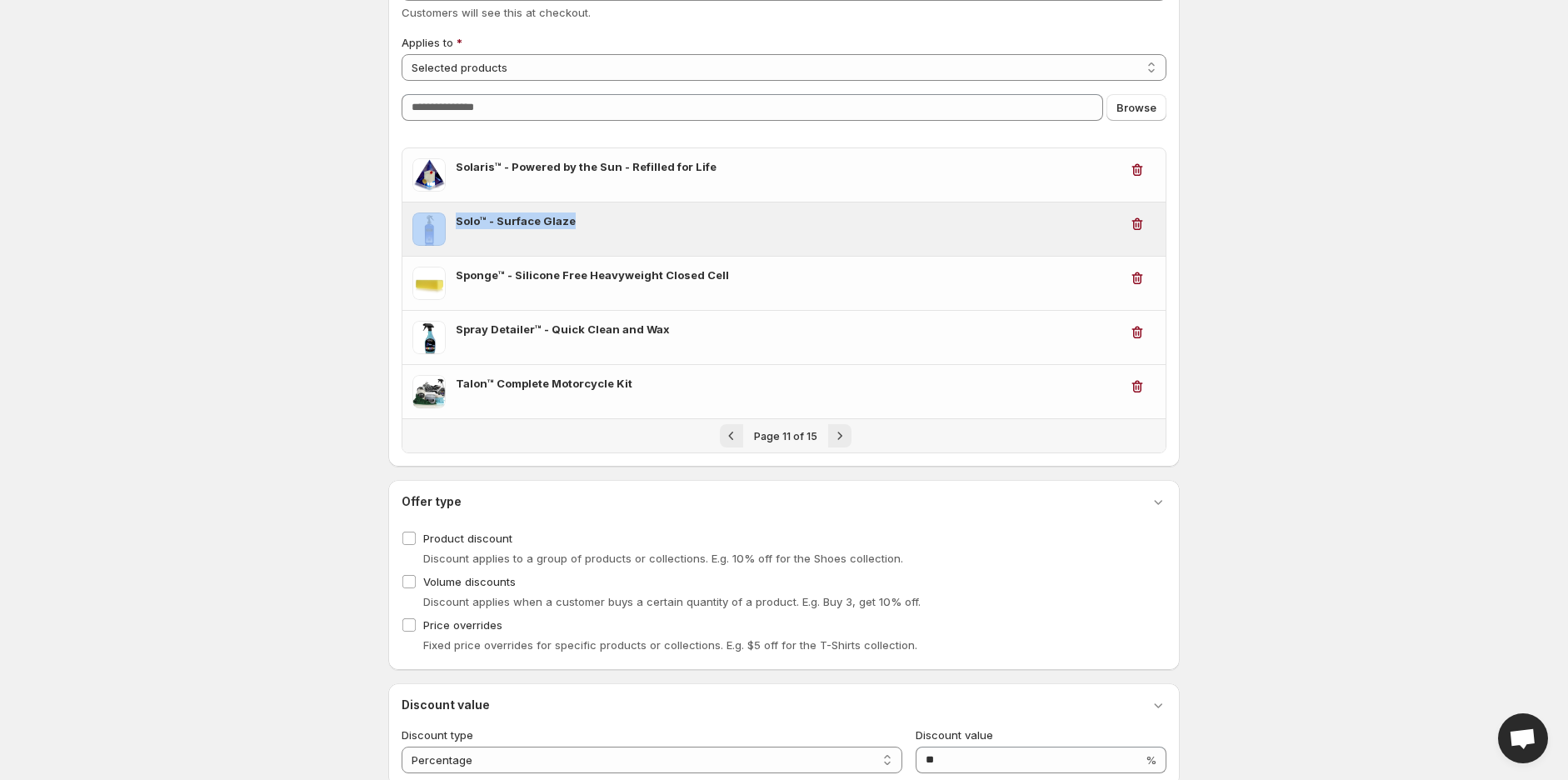
drag, startPoint x: 556, startPoint y: 215, endPoint x: 440, endPoint y: 217, distance: 116.0
click at [440, 217] on div "Solo™ - Surface Glaze" at bounding box center [766, 229] width 707 height 33
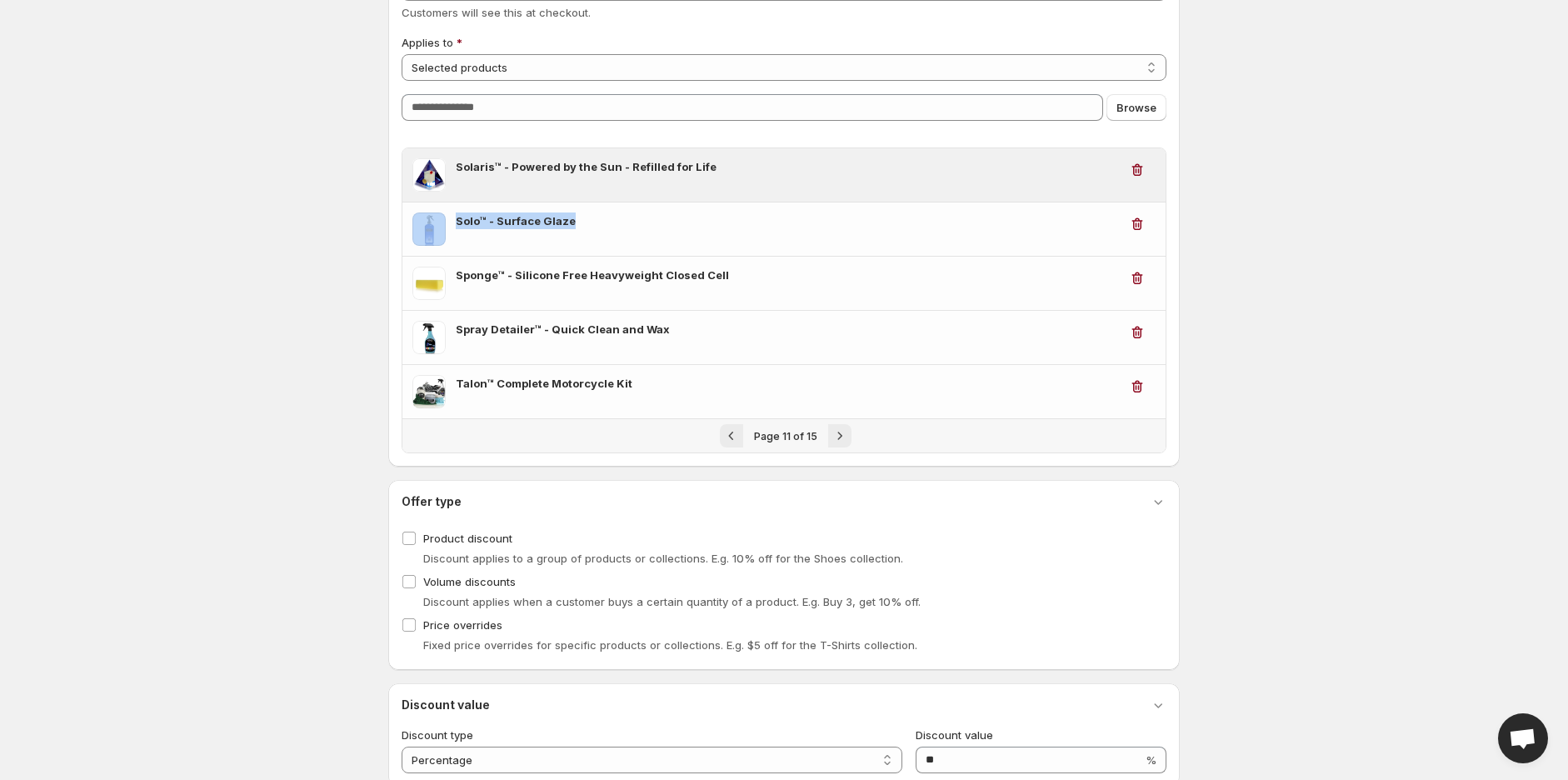
copy div "Solo™ - Surface Glaze"
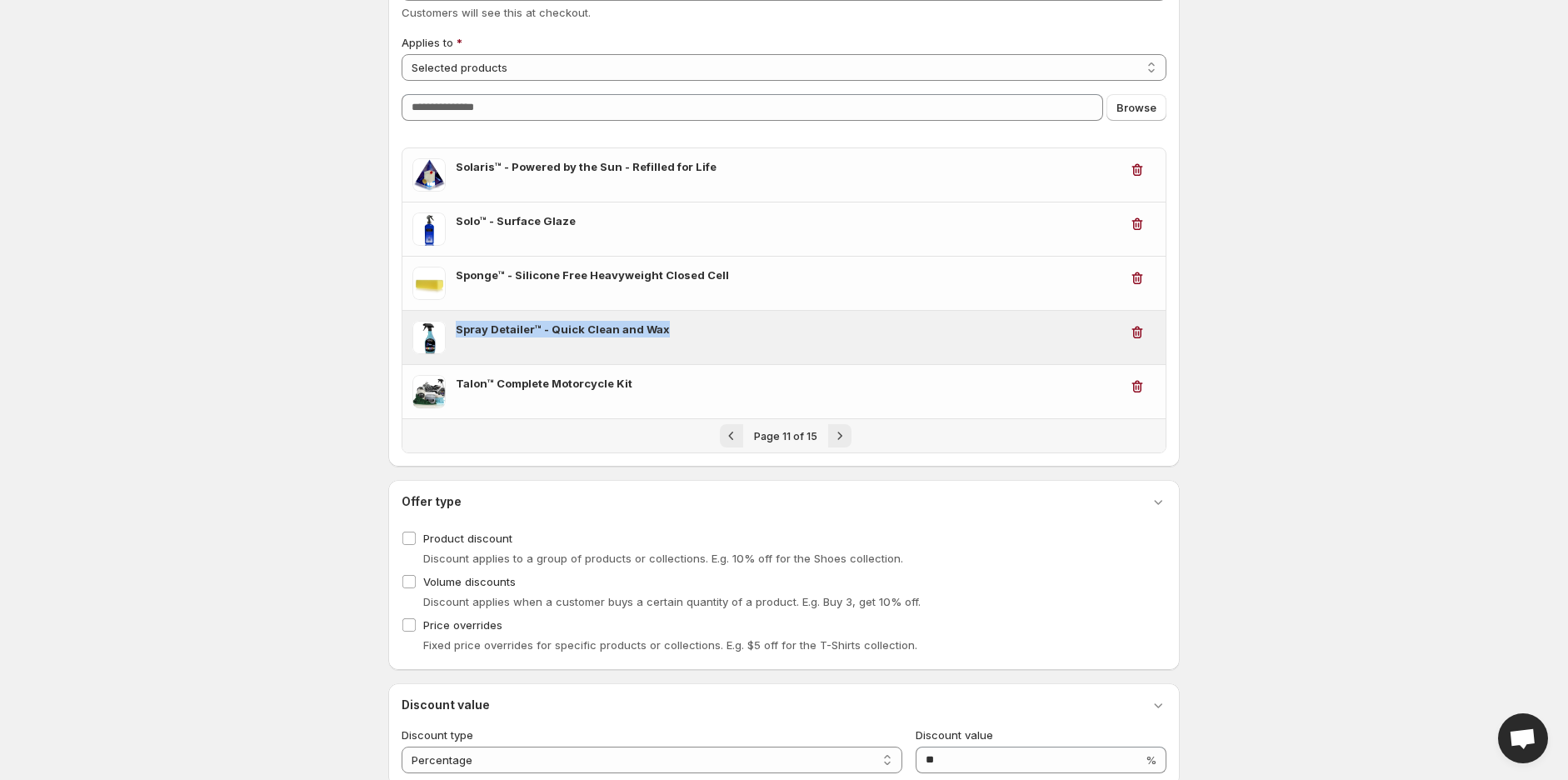
drag, startPoint x: 697, startPoint y: 326, endPoint x: 456, endPoint y: 330, distance: 241.0
click at [456, 330] on h3 "Spray Detailer™ - Quick Clean and Wax" at bounding box center [787, 329] width 663 height 17
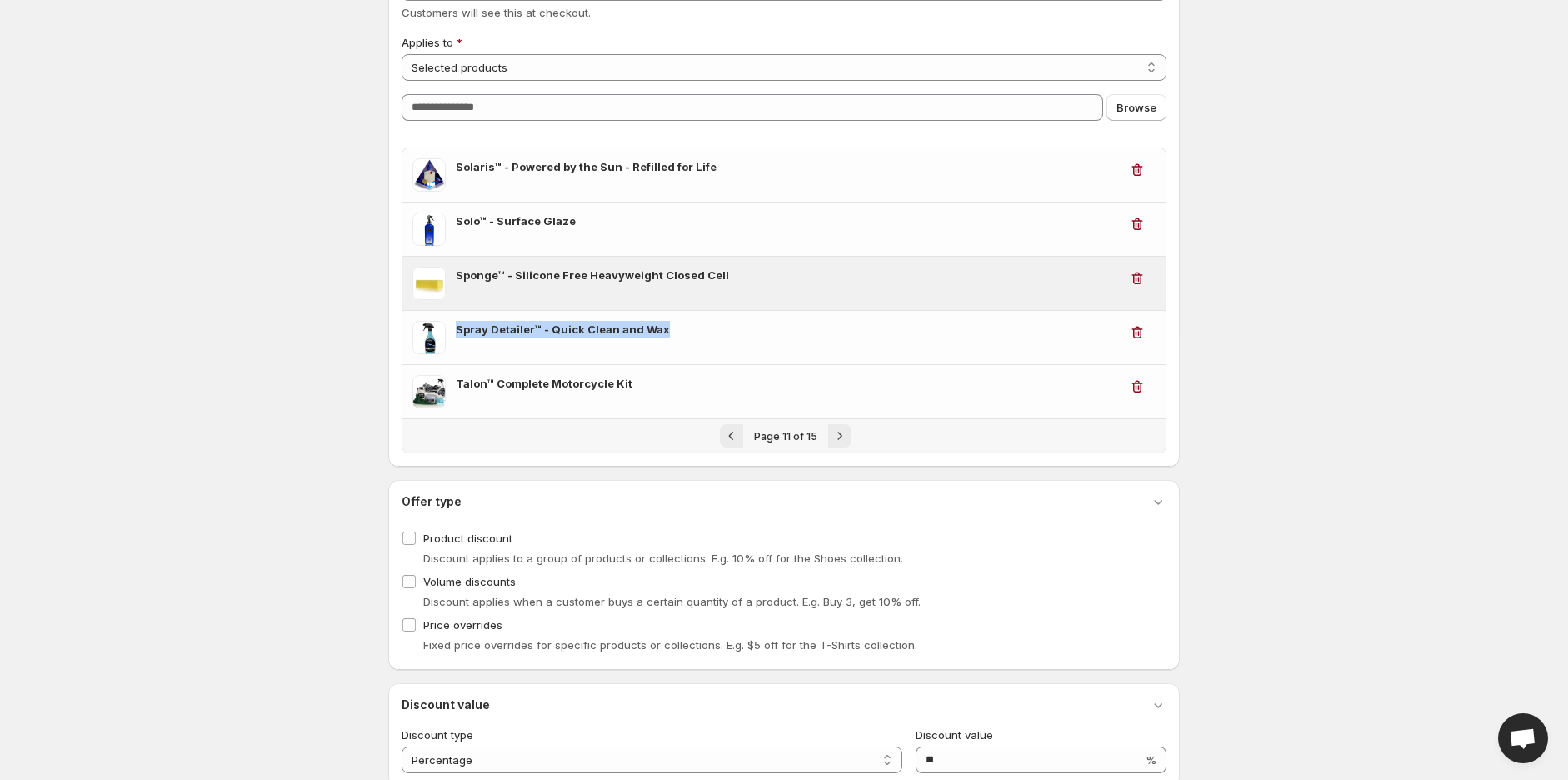
copy h3 "Spray Detailer™ - Quick Clean and Wax"
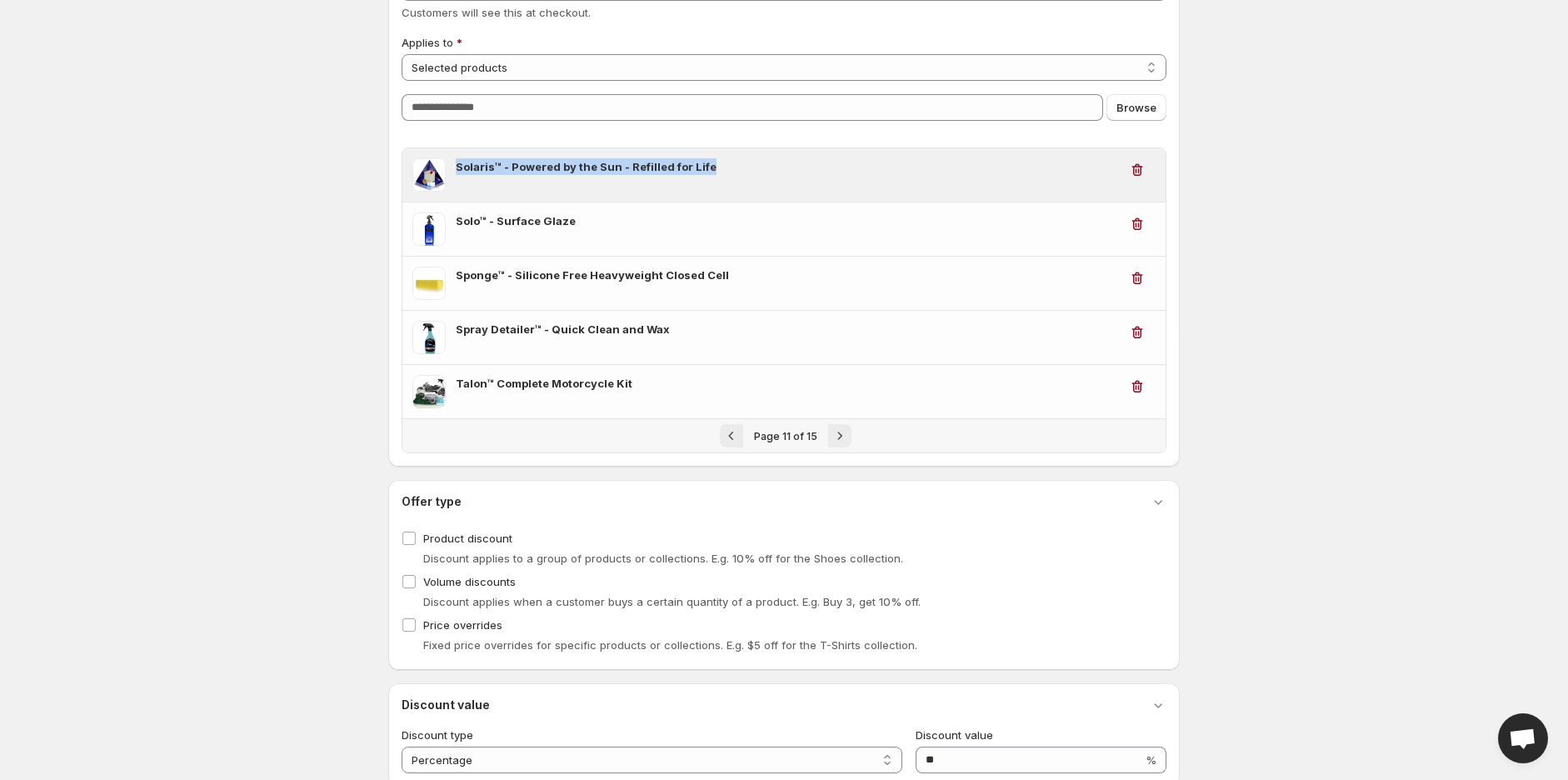
drag, startPoint x: 717, startPoint y: 162, endPoint x: 456, endPoint y: 165, distance: 261.0
click at [456, 165] on h3 "Solaris™ - Powered by the Sun - Refilled for Life" at bounding box center [787, 167] width 663 height 17
copy h3 "Solaris™ - Powered by the Sun - Refilled for Life"
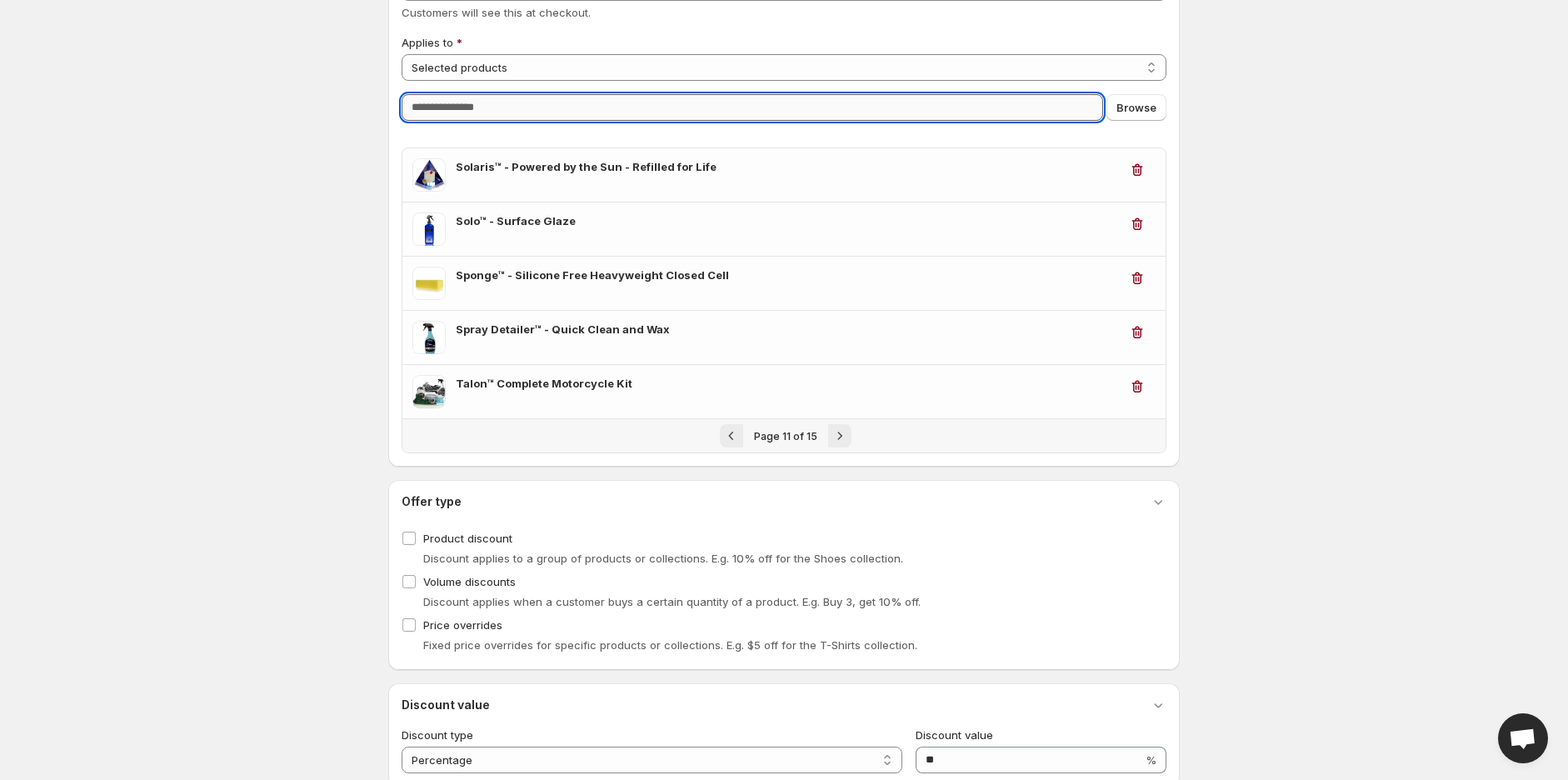
click at [649, 110] on input "Query" at bounding box center [753, 108] width 701 height 27
paste input "**********"
type input "**********"
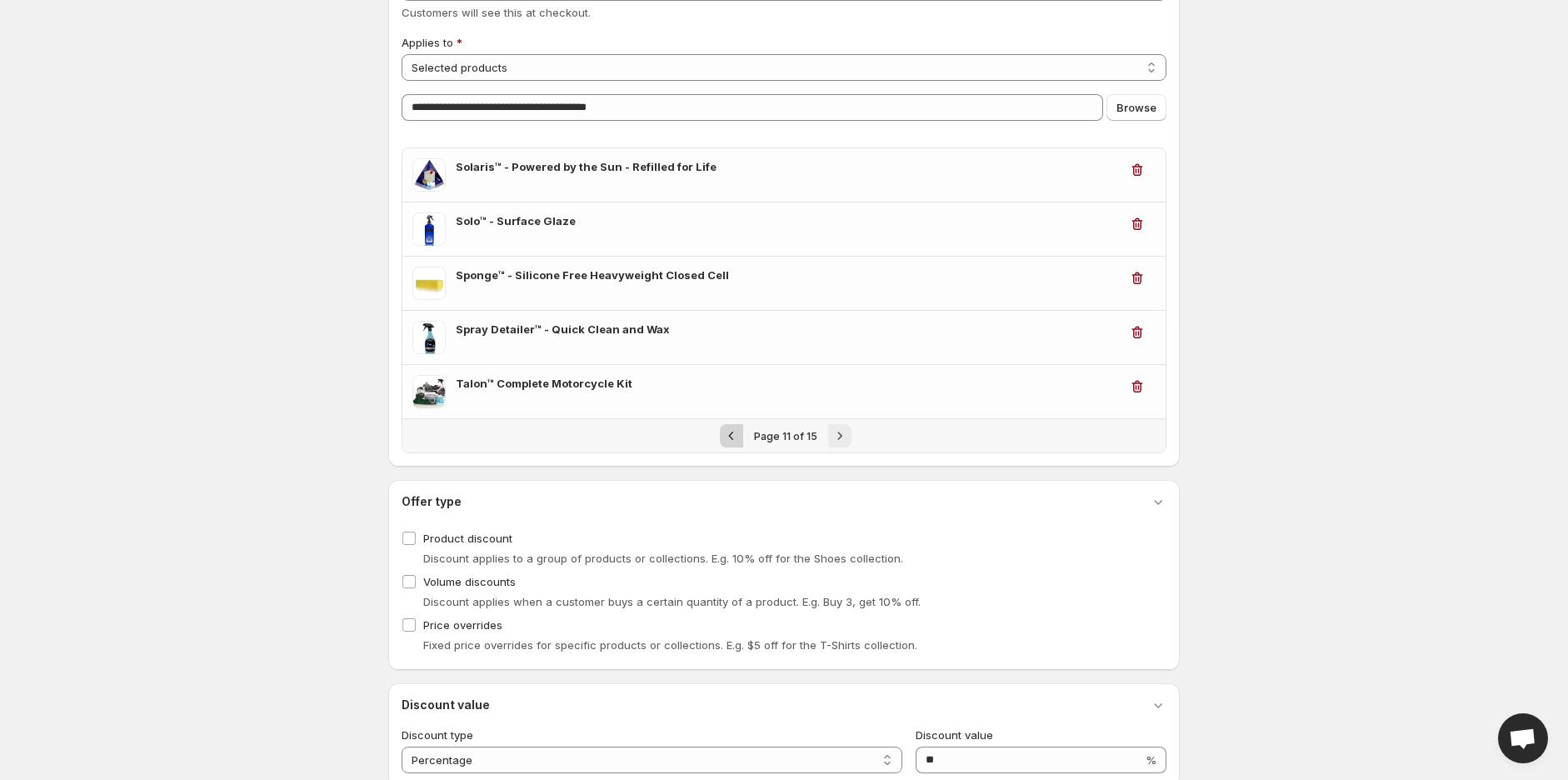
click at [742, 433] on button "Previous" at bounding box center [732, 436] width 23 height 23
click at [742, 433] on button "Previous" at bounding box center [731, 436] width 23 height 23
click at [741, 433] on icon "Previous" at bounding box center [732, 436] width 17 height 17
click at [732, 436] on icon "Previous" at bounding box center [733, 435] width 5 height 8
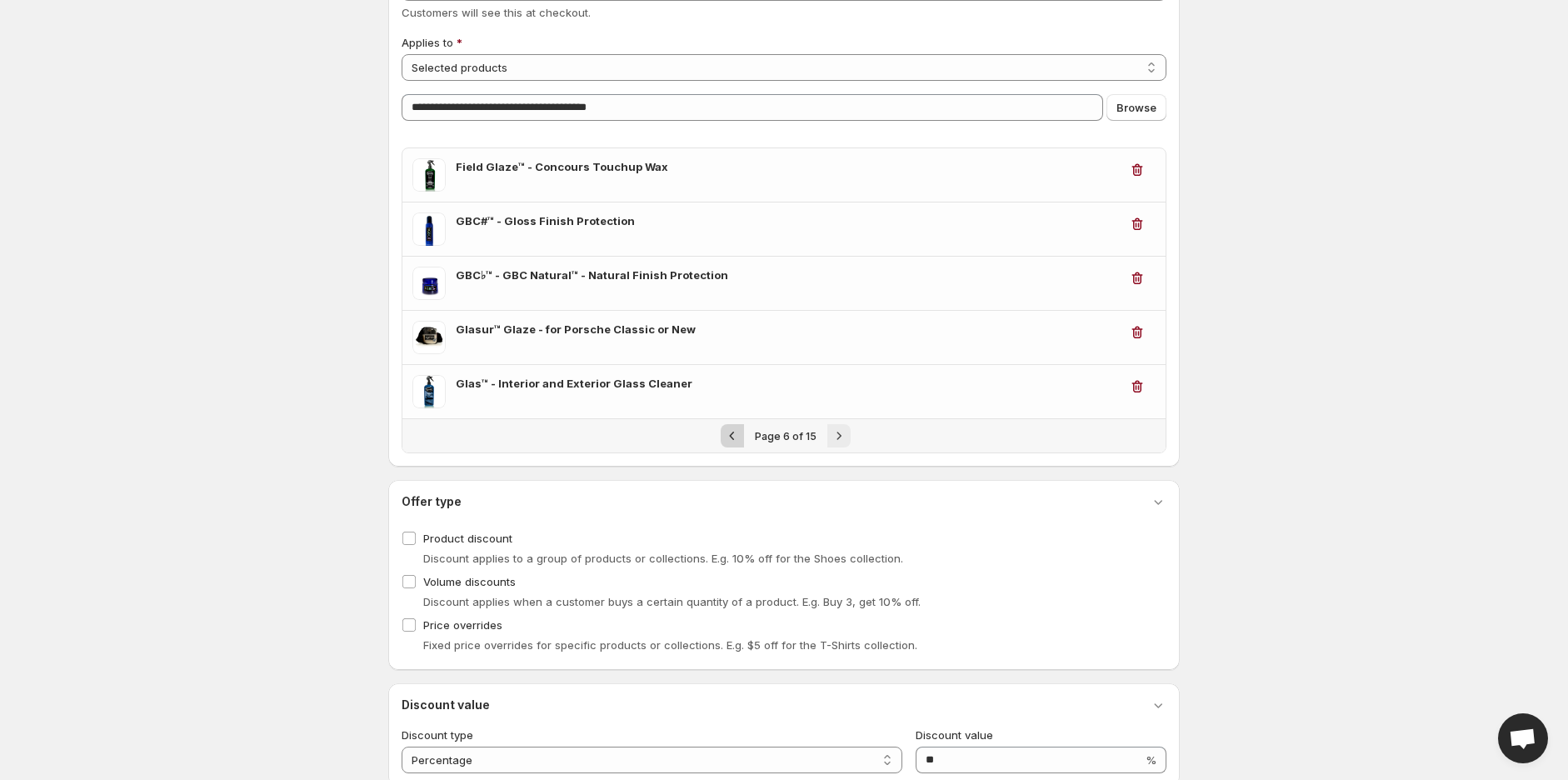
click at [732, 436] on icon "Previous" at bounding box center [733, 435] width 5 height 8
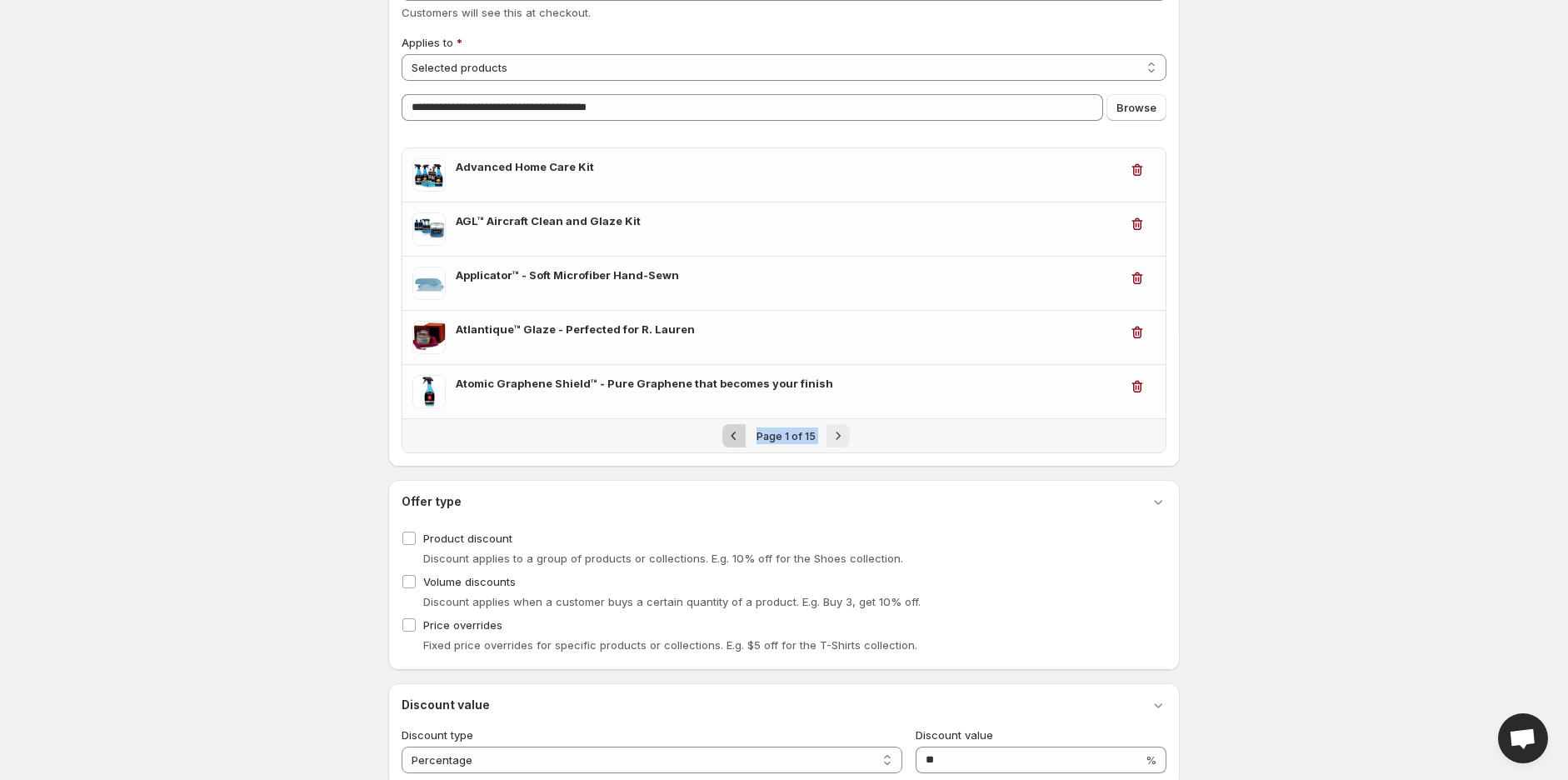
click at [732, 436] on div "Pagination" at bounding box center [734, 436] width 23 height 23
click at [827, 436] on button "Next" at bounding box center [839, 436] width 23 height 23
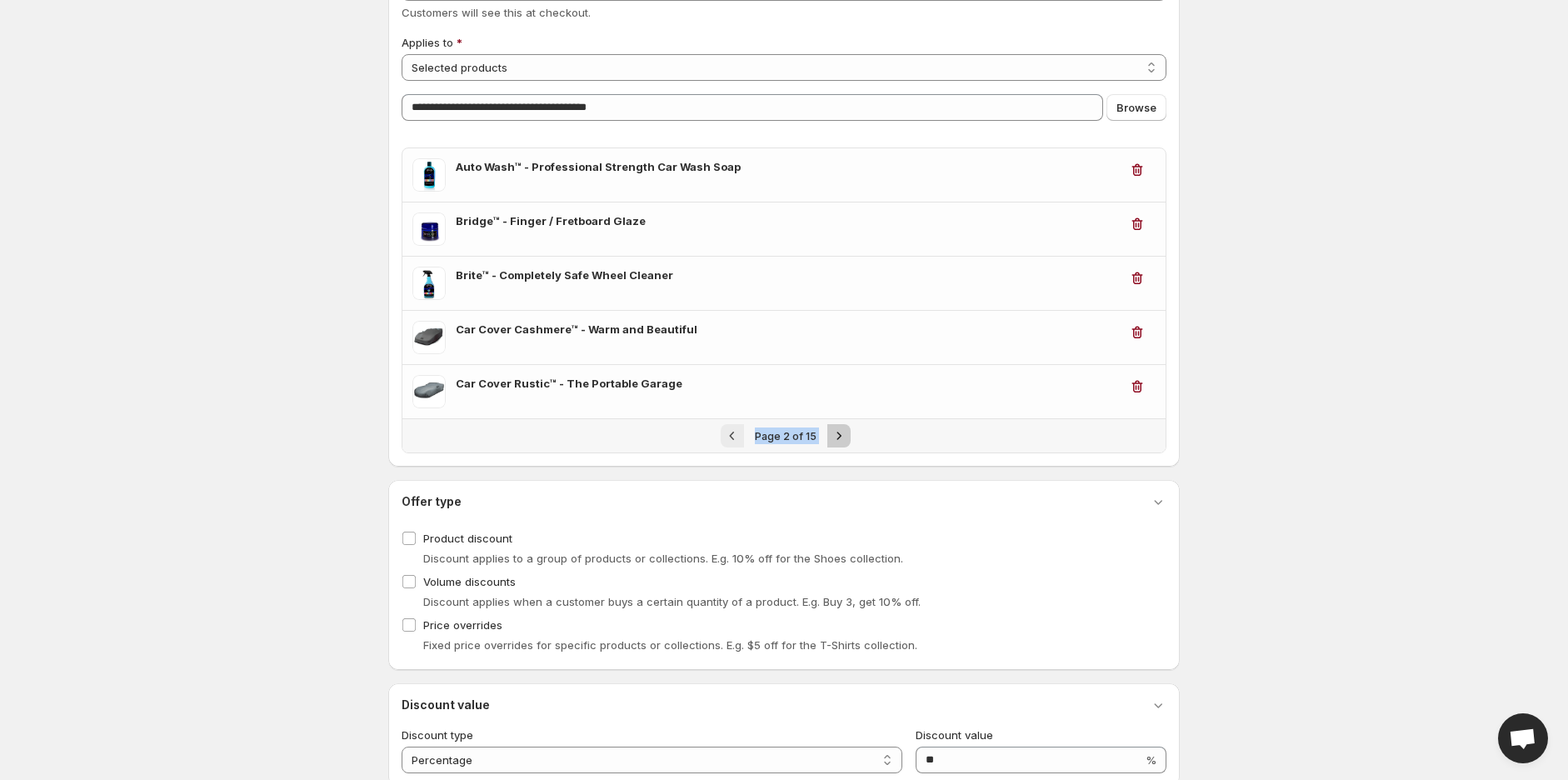
click at [827, 436] on button "Next" at bounding box center [839, 436] width 23 height 23
click at [825, 436] on div "Page 2 of 15" at bounding box center [785, 436] width 82 height 17
click at [825, 436] on div "Page 3 of 15" at bounding box center [786, 436] width 81 height 17
click at [835, 438] on icon "Next" at bounding box center [839, 436] width 17 height 17
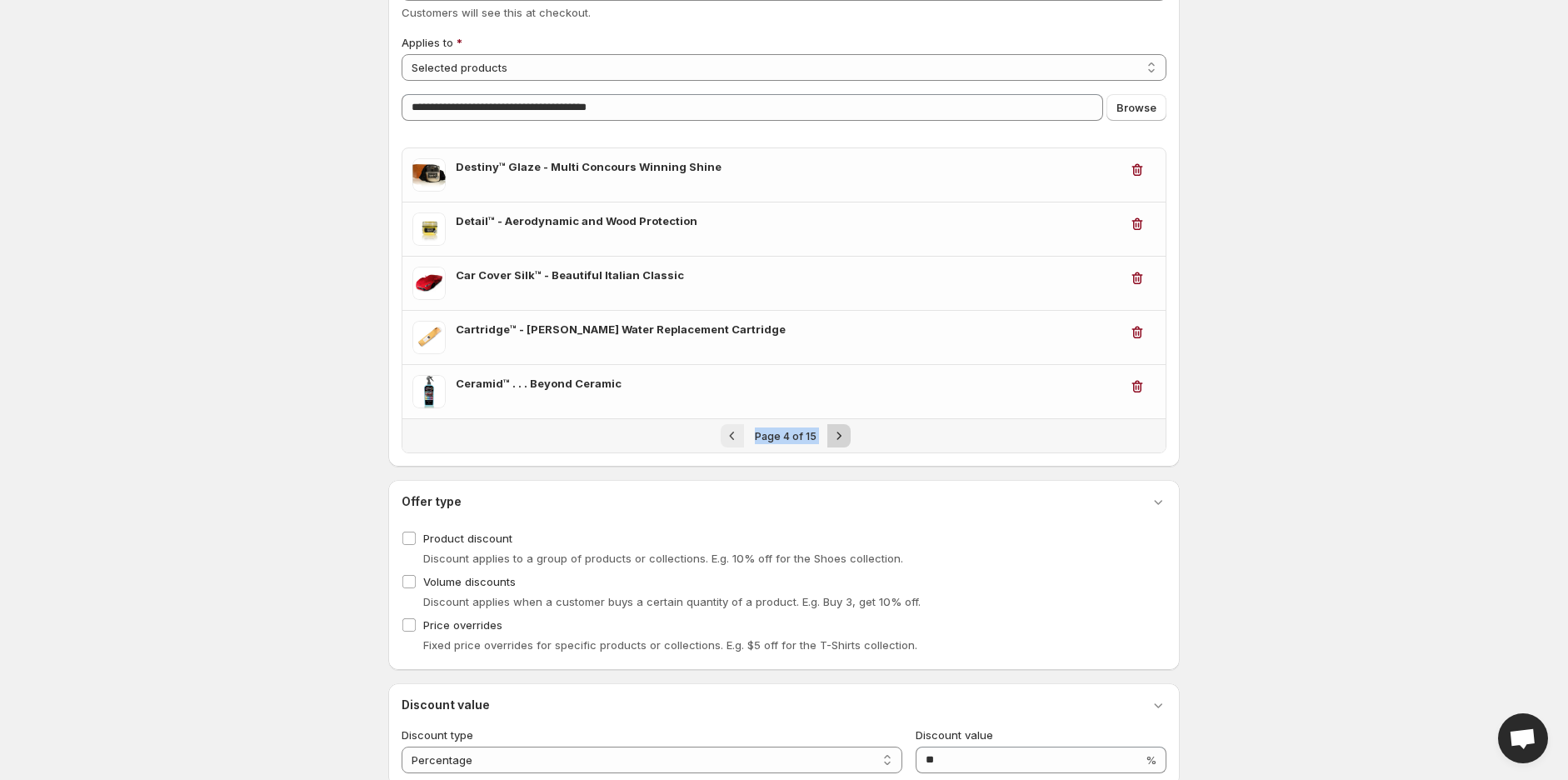
click at [843, 432] on icon "Next" at bounding box center [839, 436] width 17 height 17
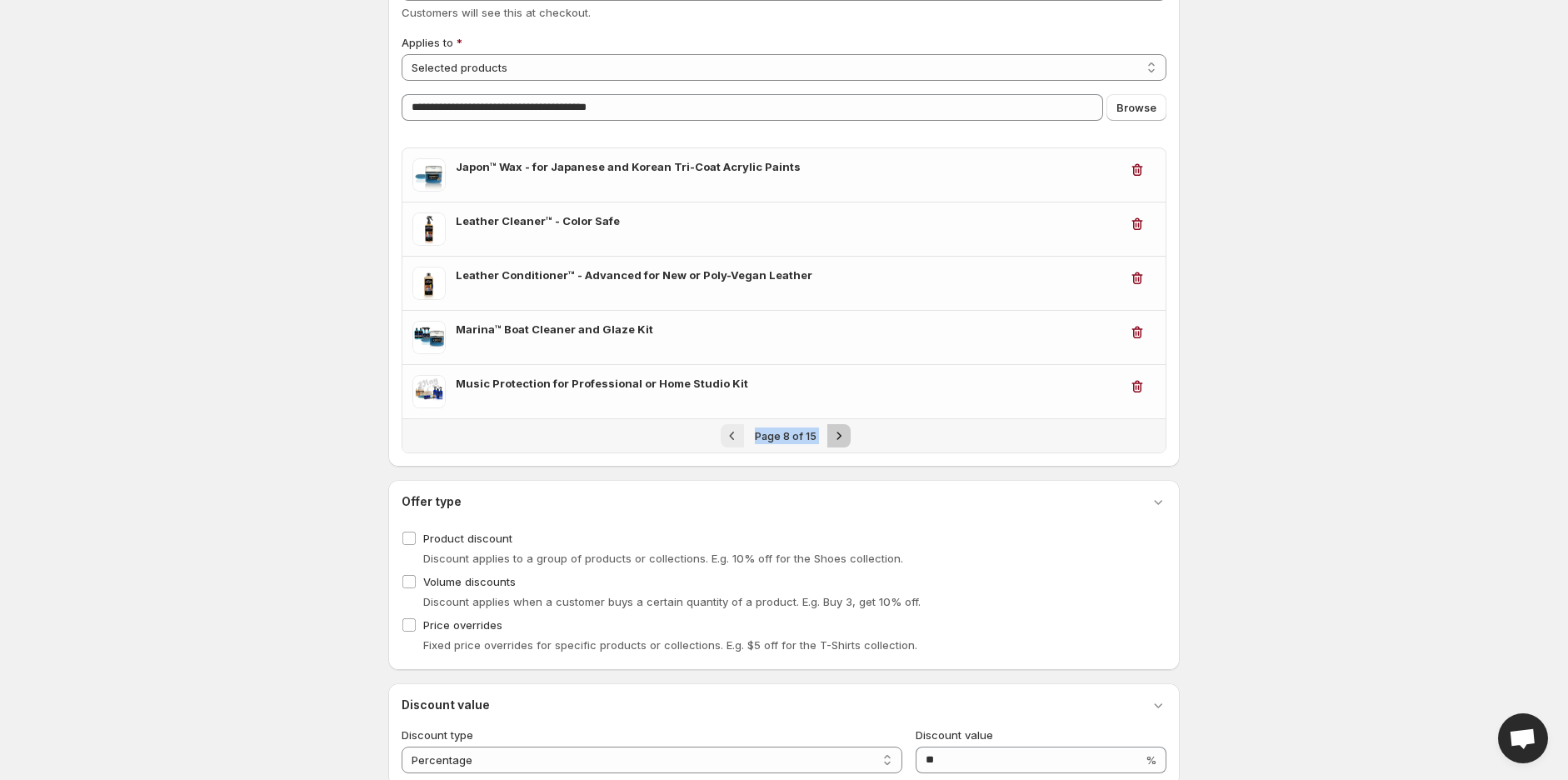
click at [843, 432] on icon "Next" at bounding box center [839, 436] width 17 height 17
click at [843, 432] on icon "Next" at bounding box center [841, 436] width 17 height 17
click at [843, 432] on icon "Next" at bounding box center [840, 436] width 17 height 17
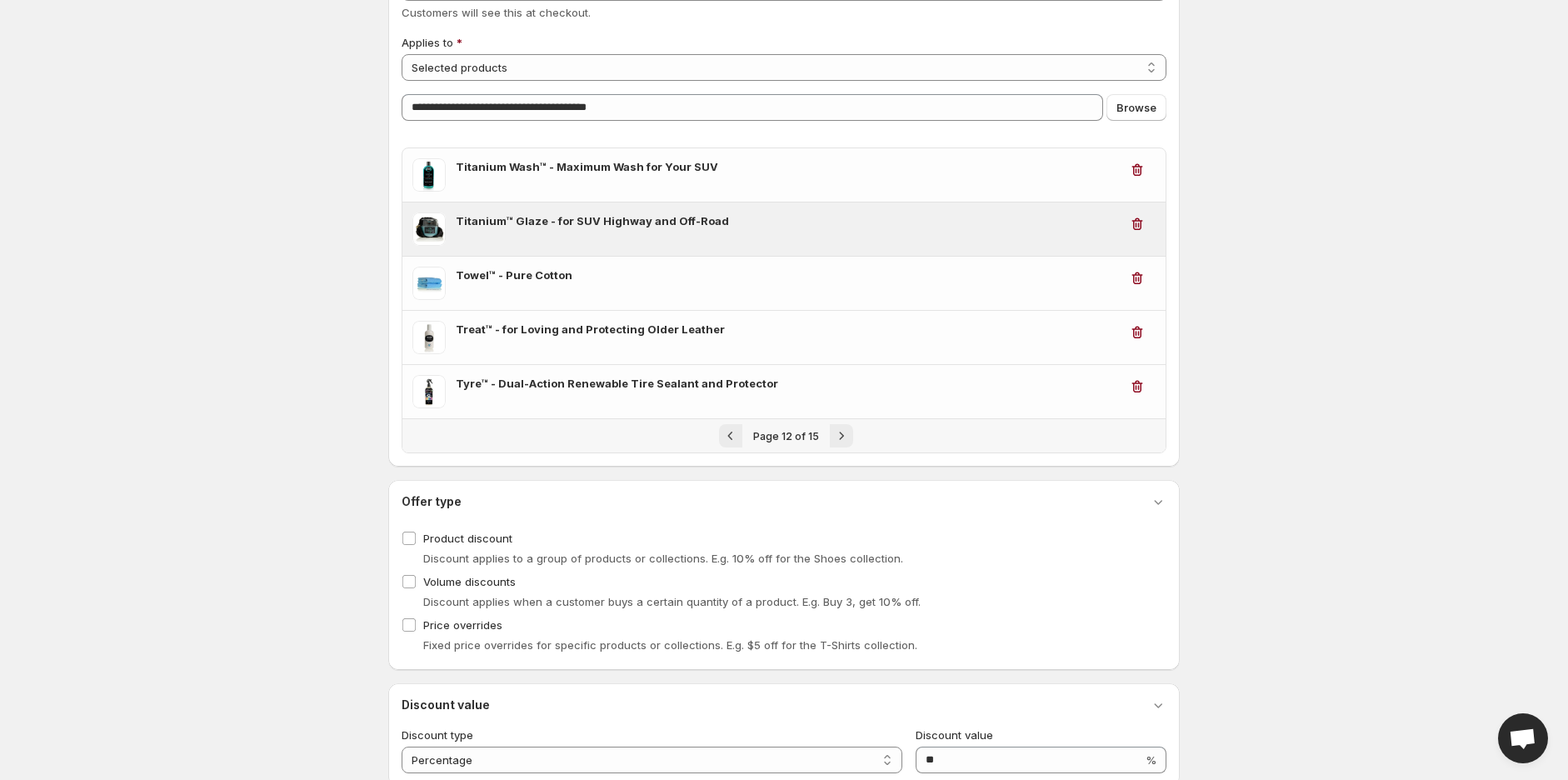
scroll to position [60, 0]
